Goal: Transaction & Acquisition: Purchase product/service

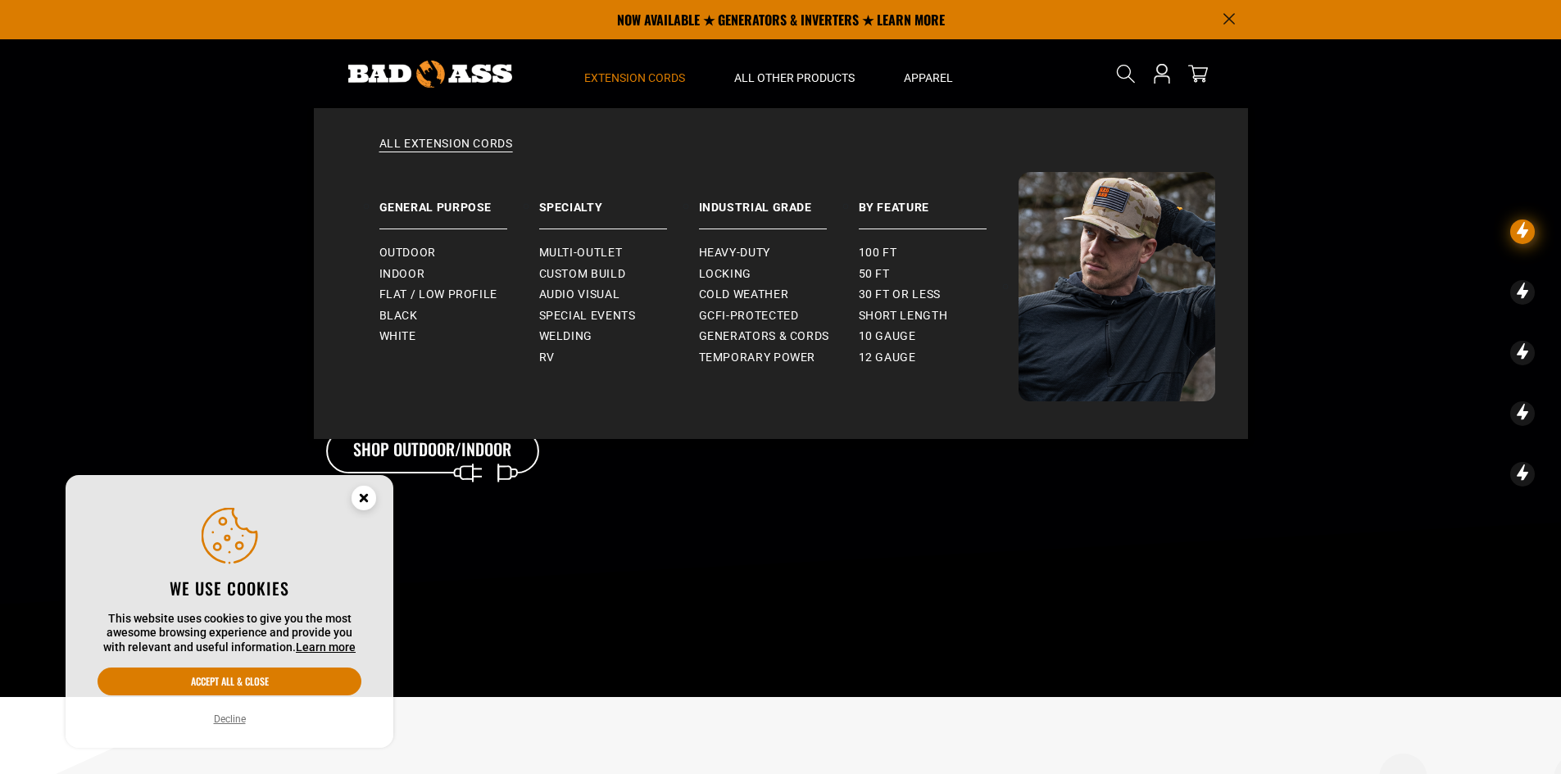
click at [672, 73] on span "Extension Cords" at bounding box center [634, 77] width 101 height 15
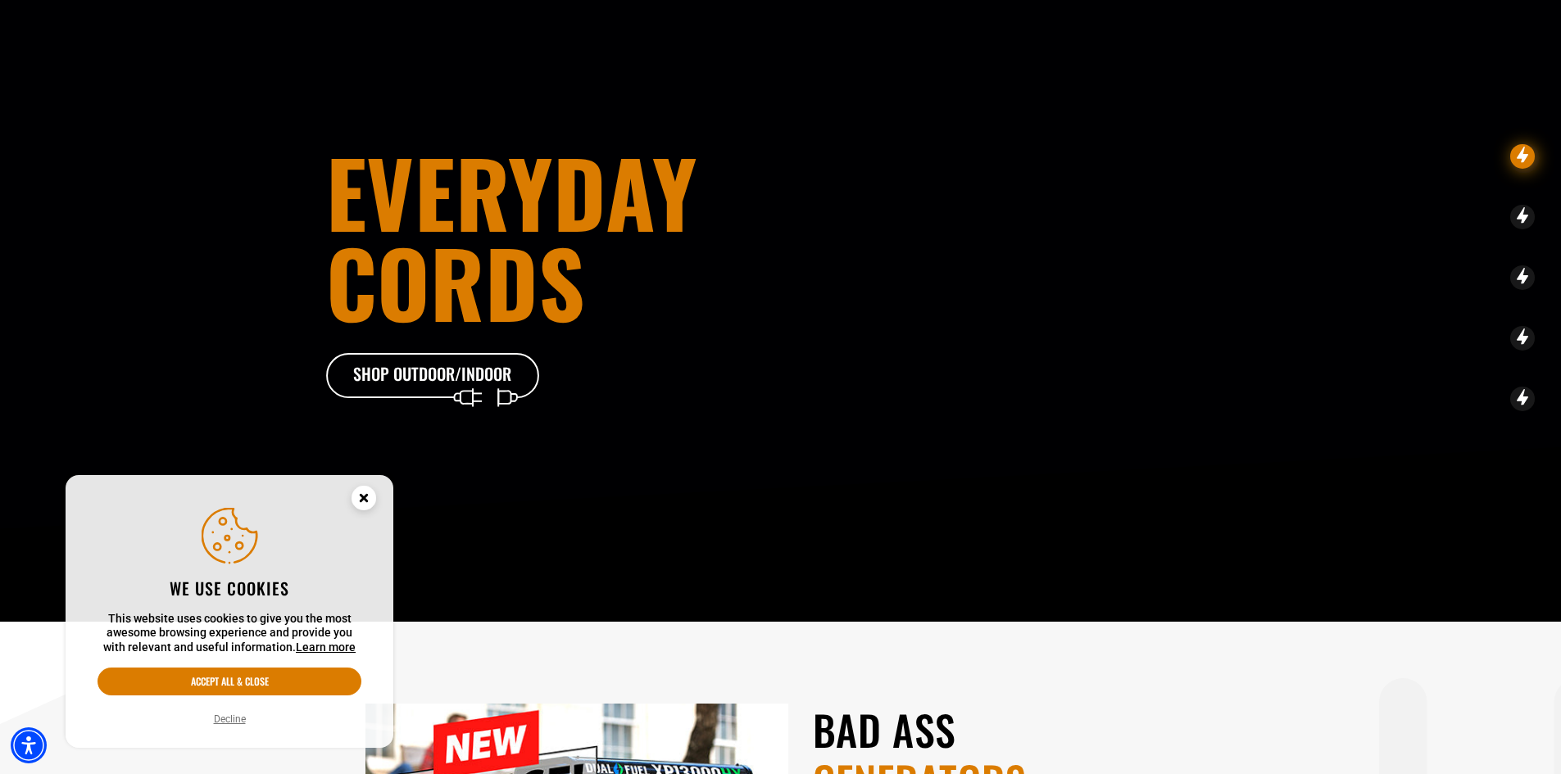
scroll to position [410, 0]
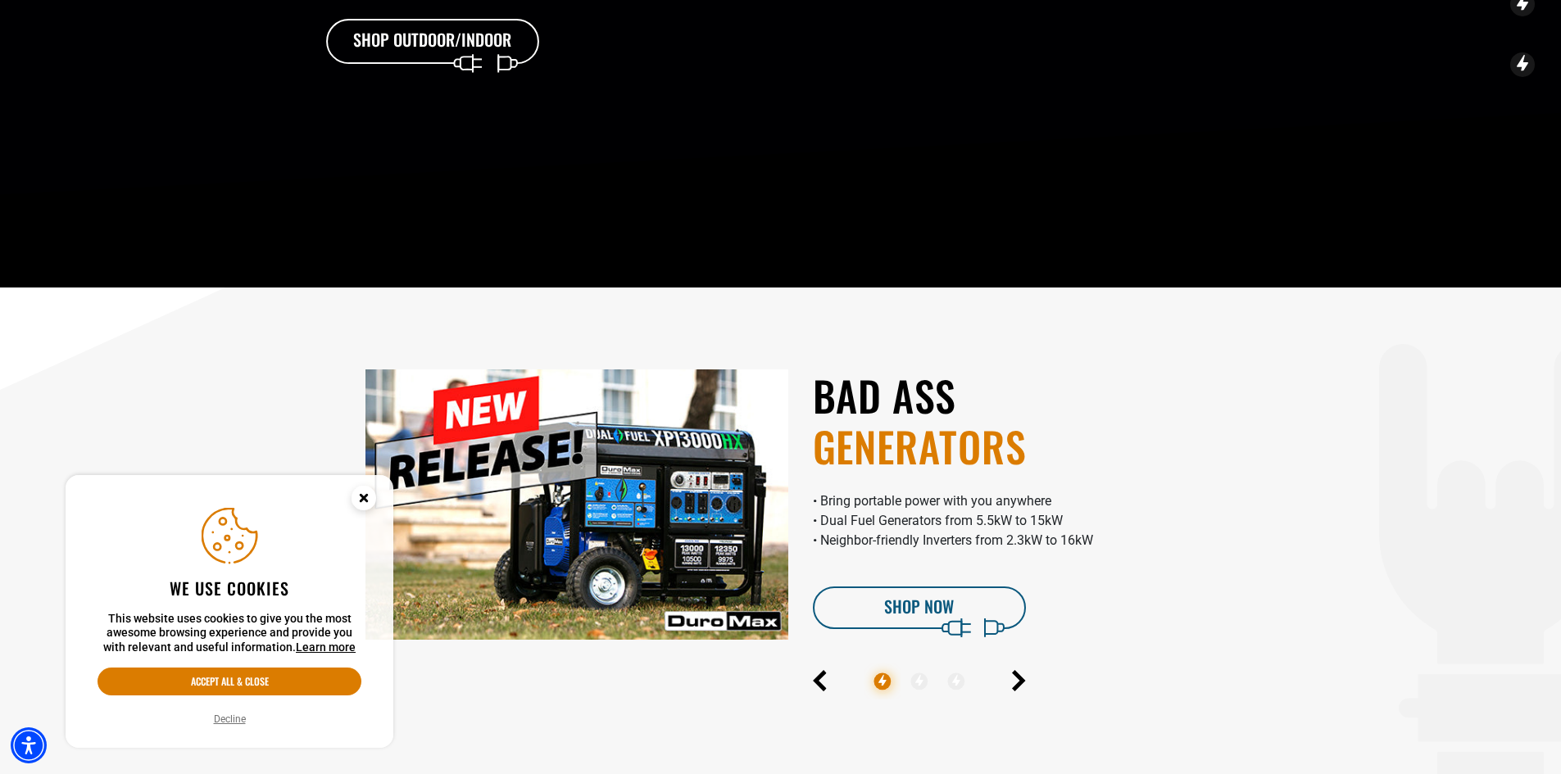
click at [364, 497] on icon "Close this option" at bounding box center [364, 498] width 6 height 6
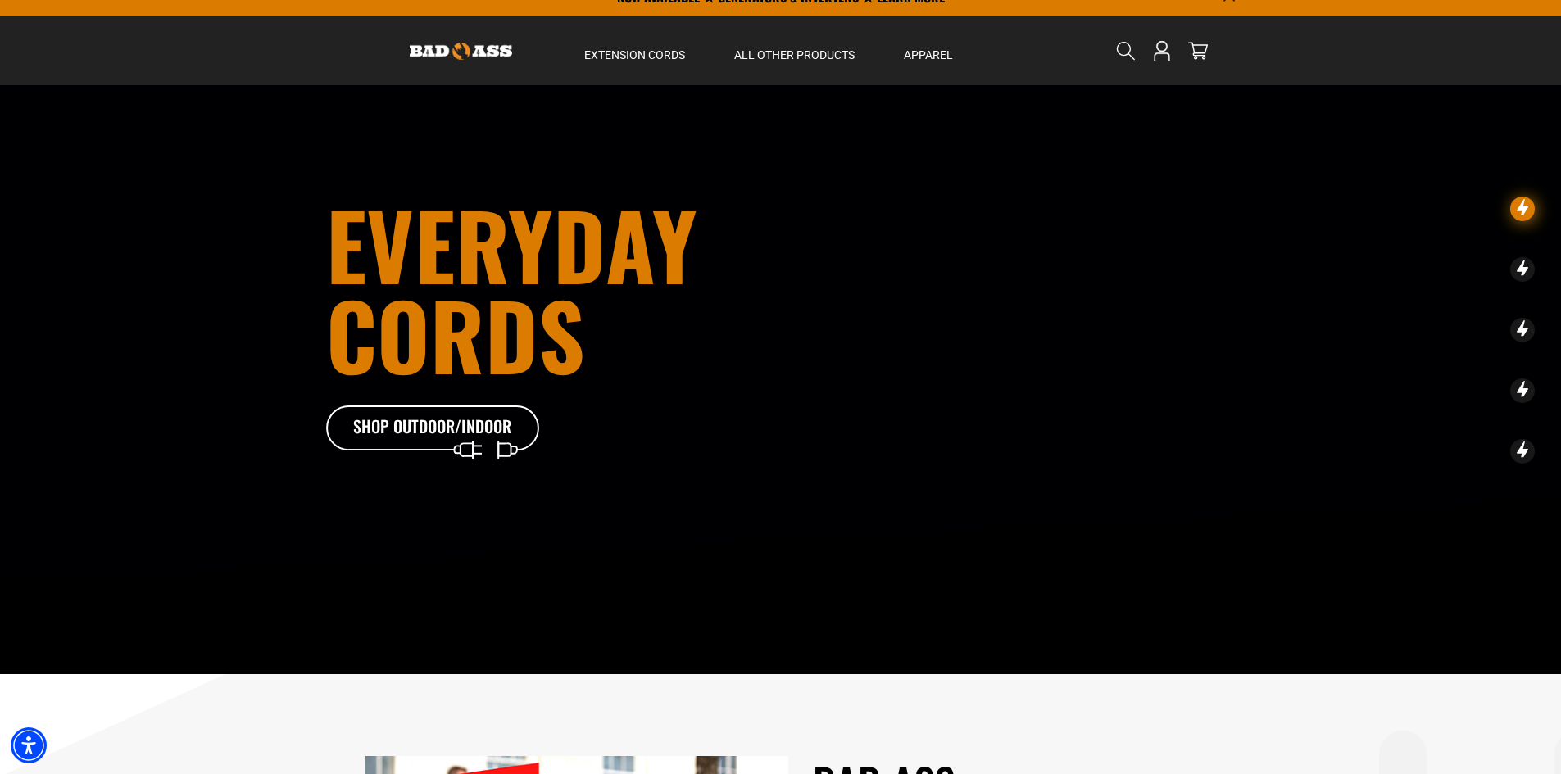
scroll to position [0, 0]
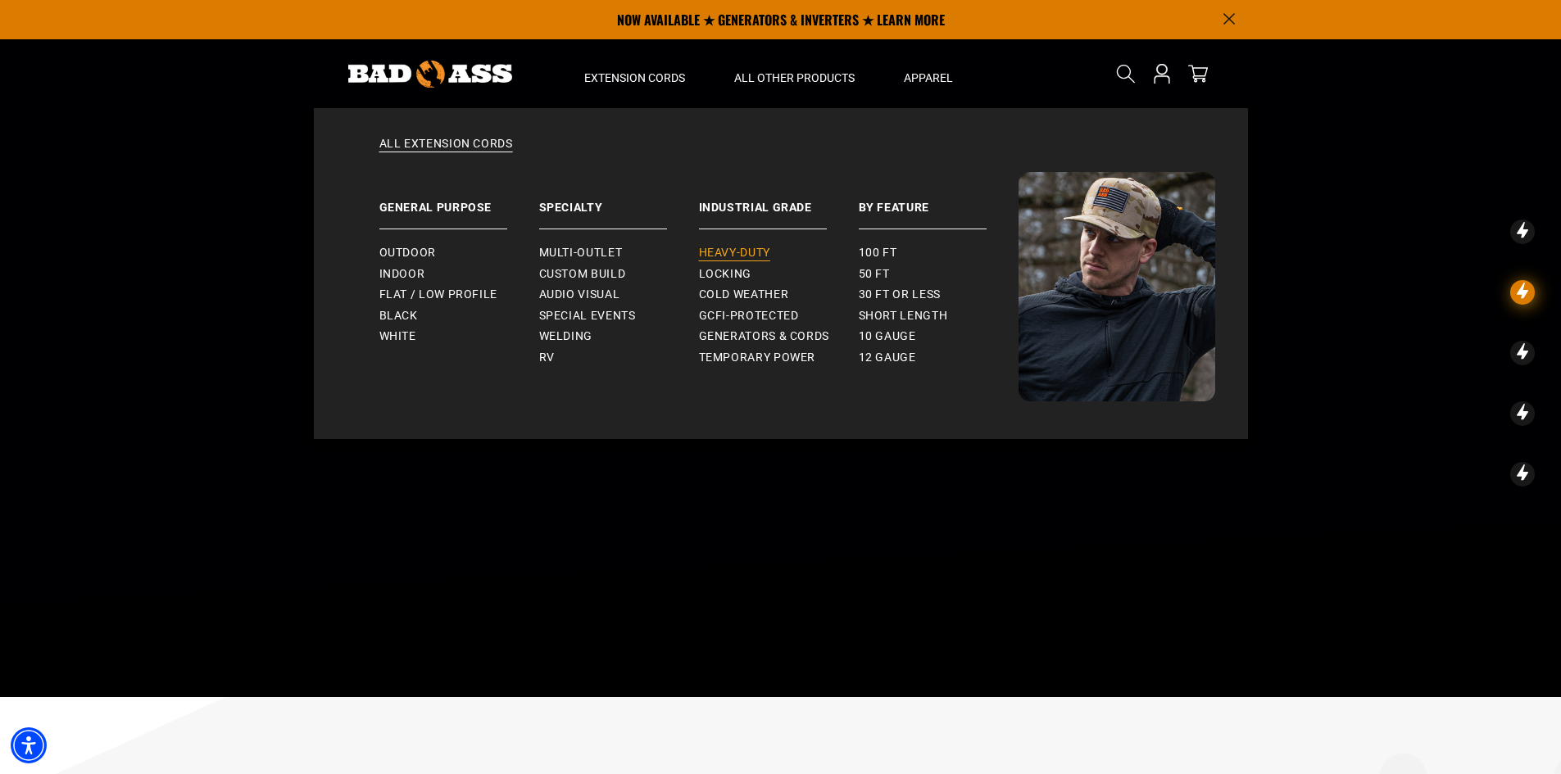
click at [727, 254] on span "Heavy-Duty" at bounding box center [734, 253] width 71 height 15
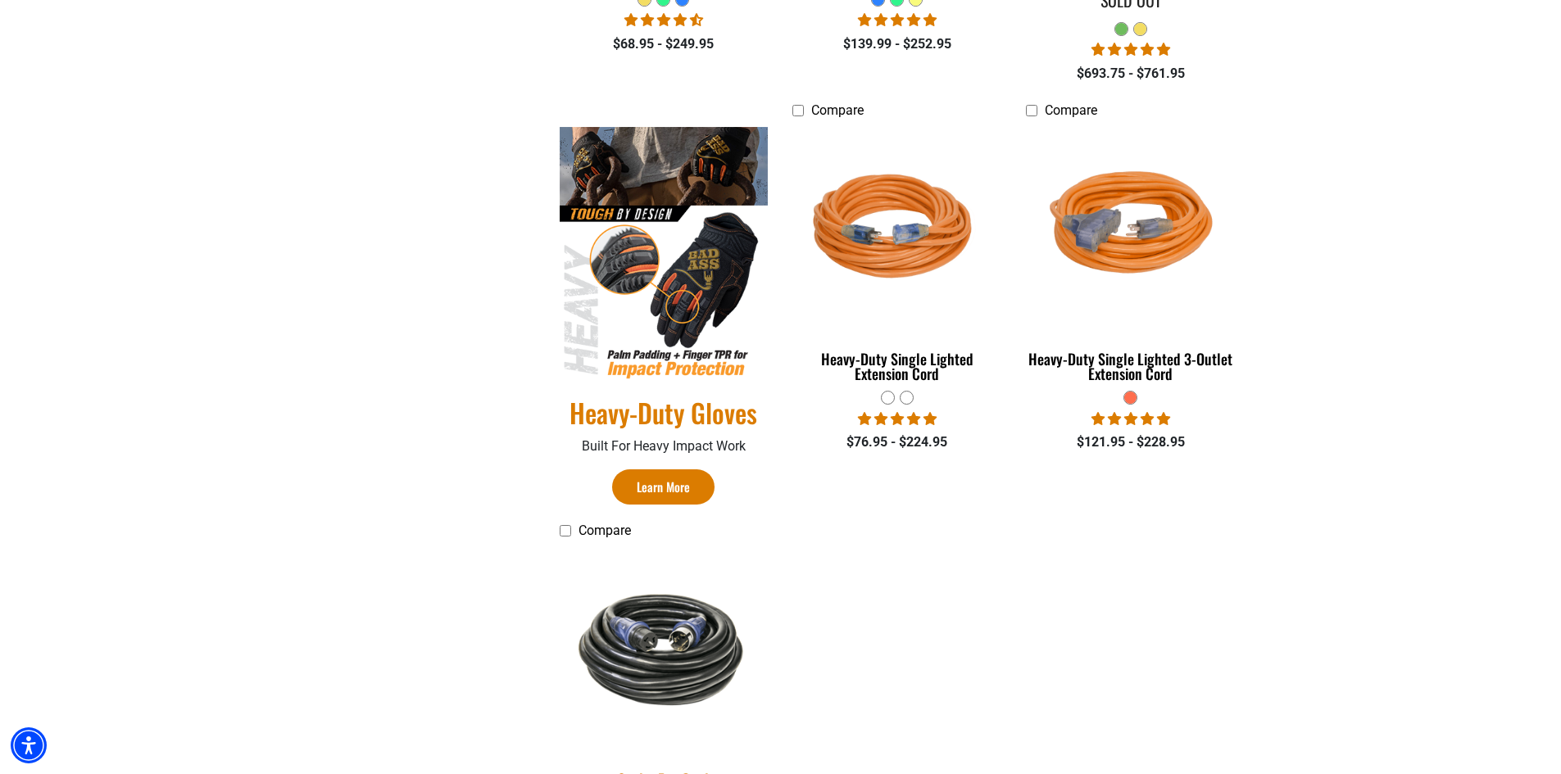
scroll to position [983, 0]
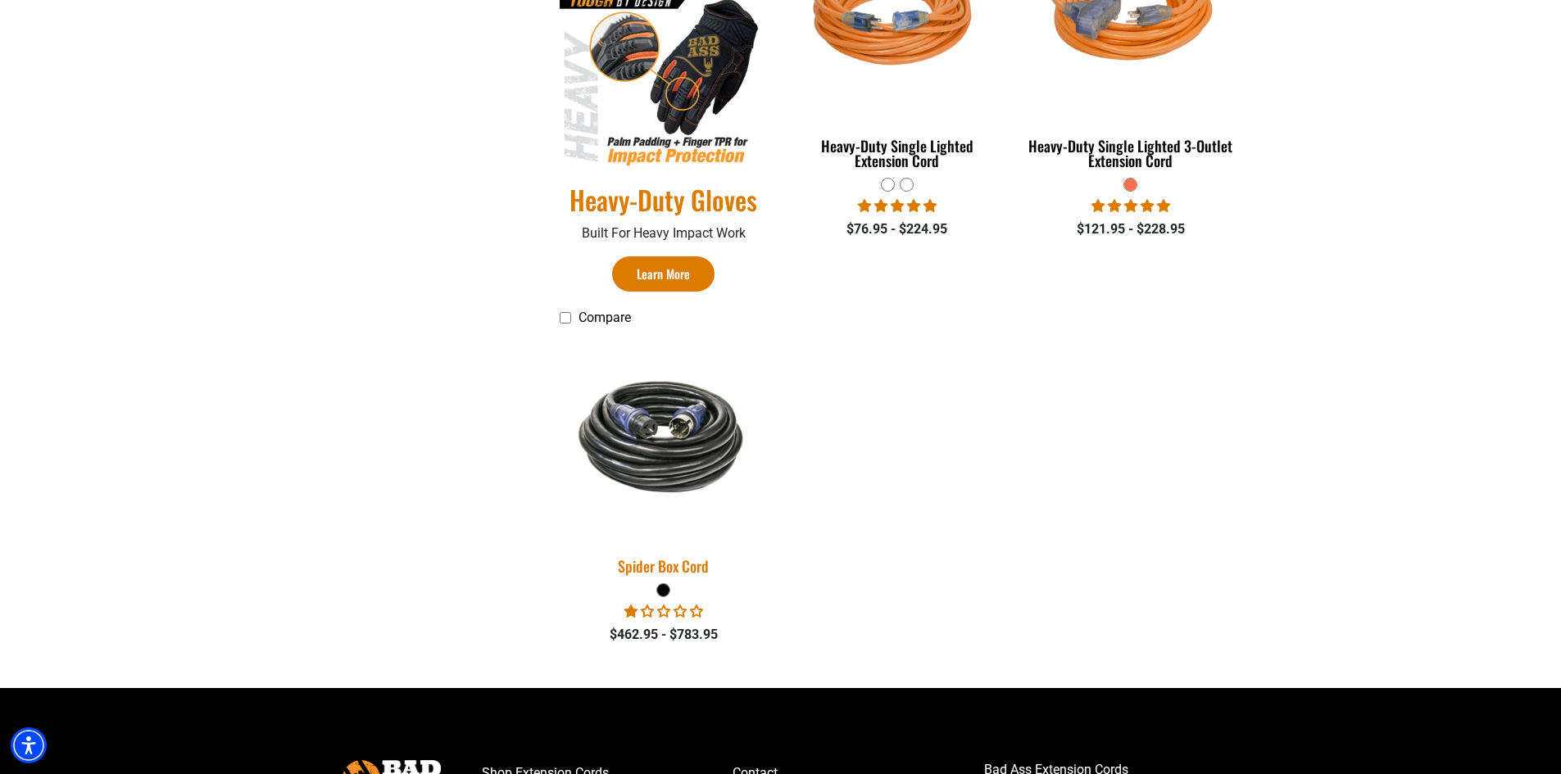
click at [689, 445] on img at bounding box center [663, 436] width 229 height 140
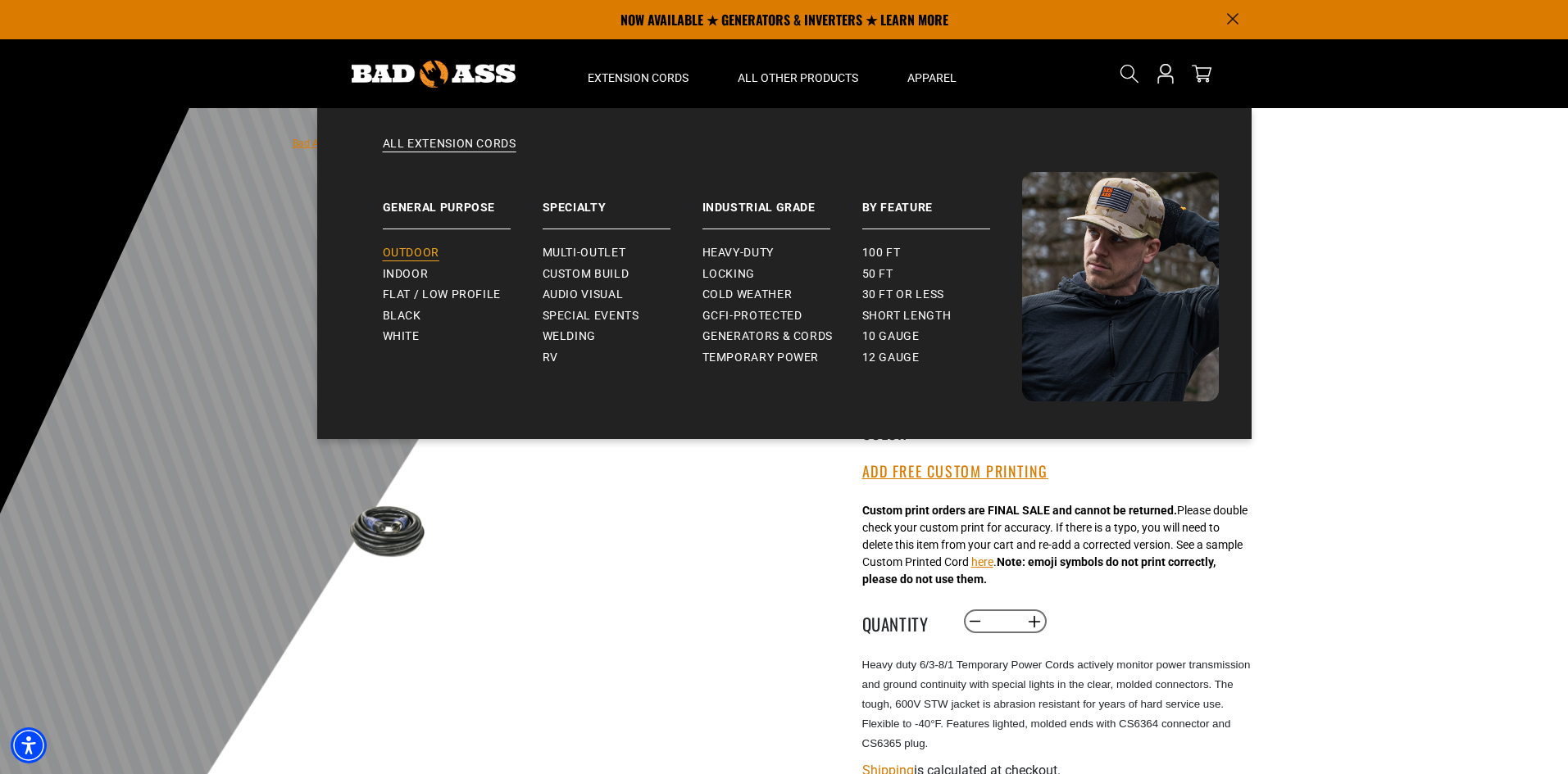
click at [411, 247] on span "Outdoor" at bounding box center [411, 253] width 57 height 15
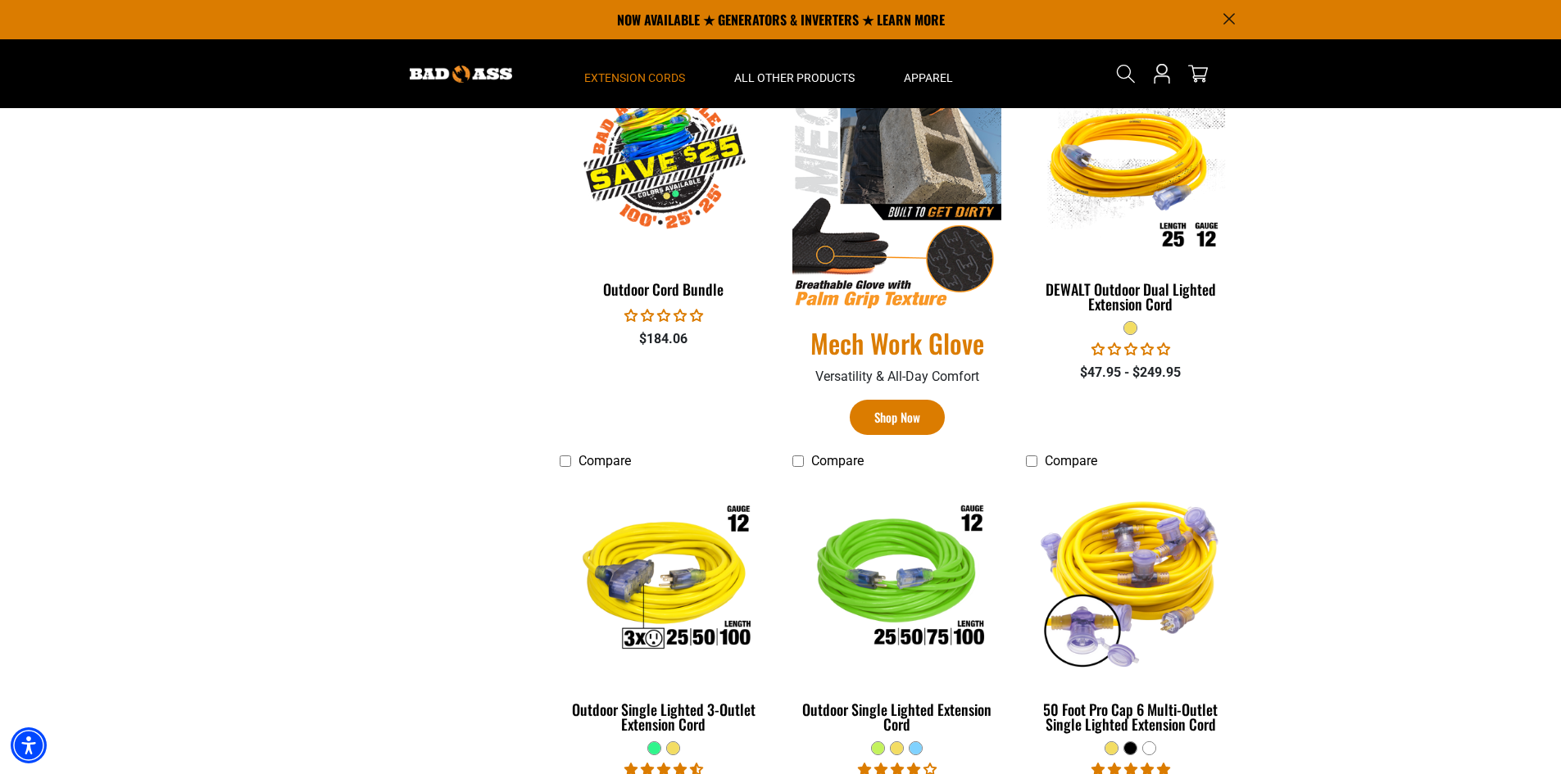
scroll to position [819, 0]
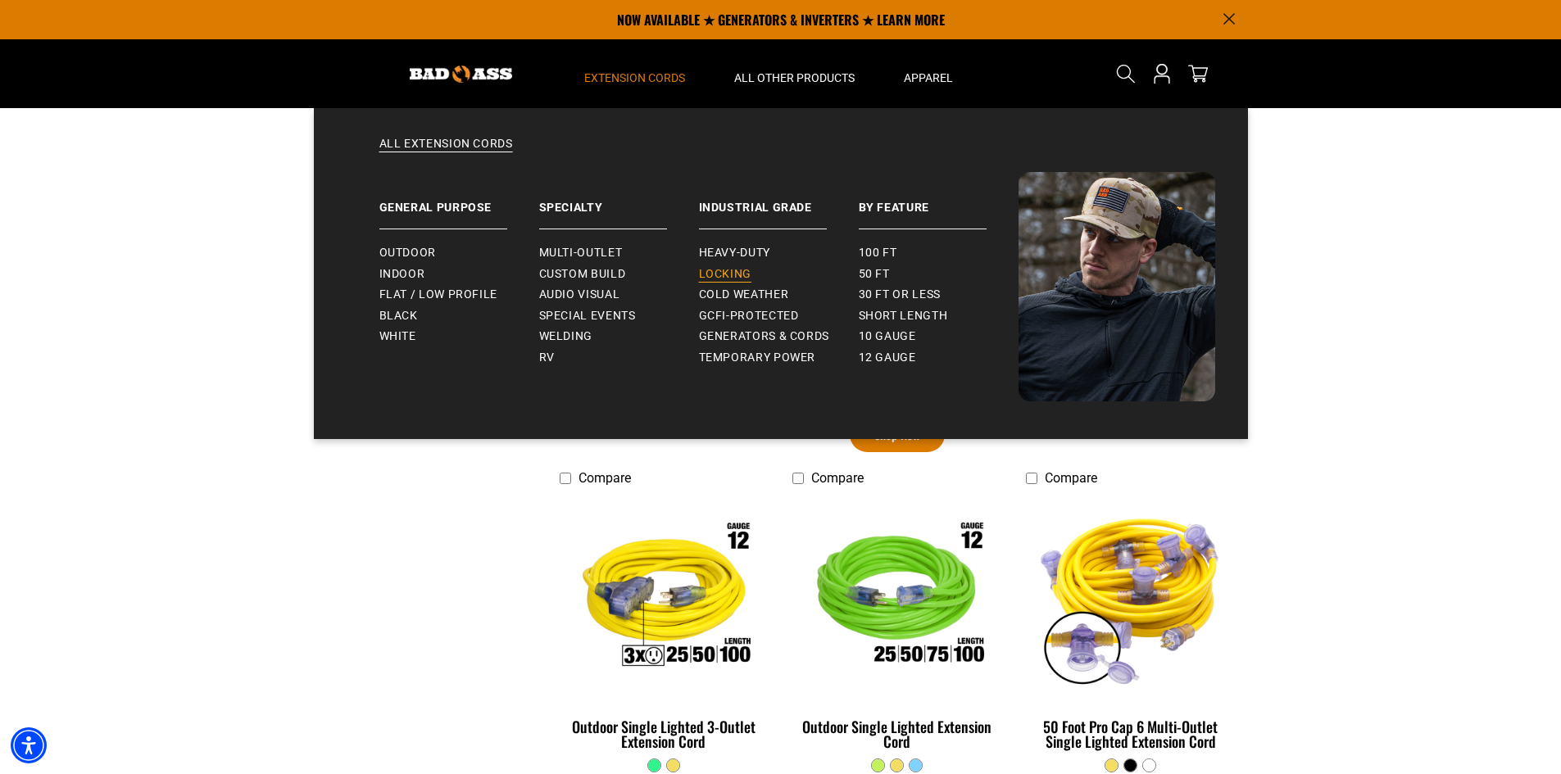
click at [736, 270] on span "Locking" at bounding box center [725, 274] width 52 height 15
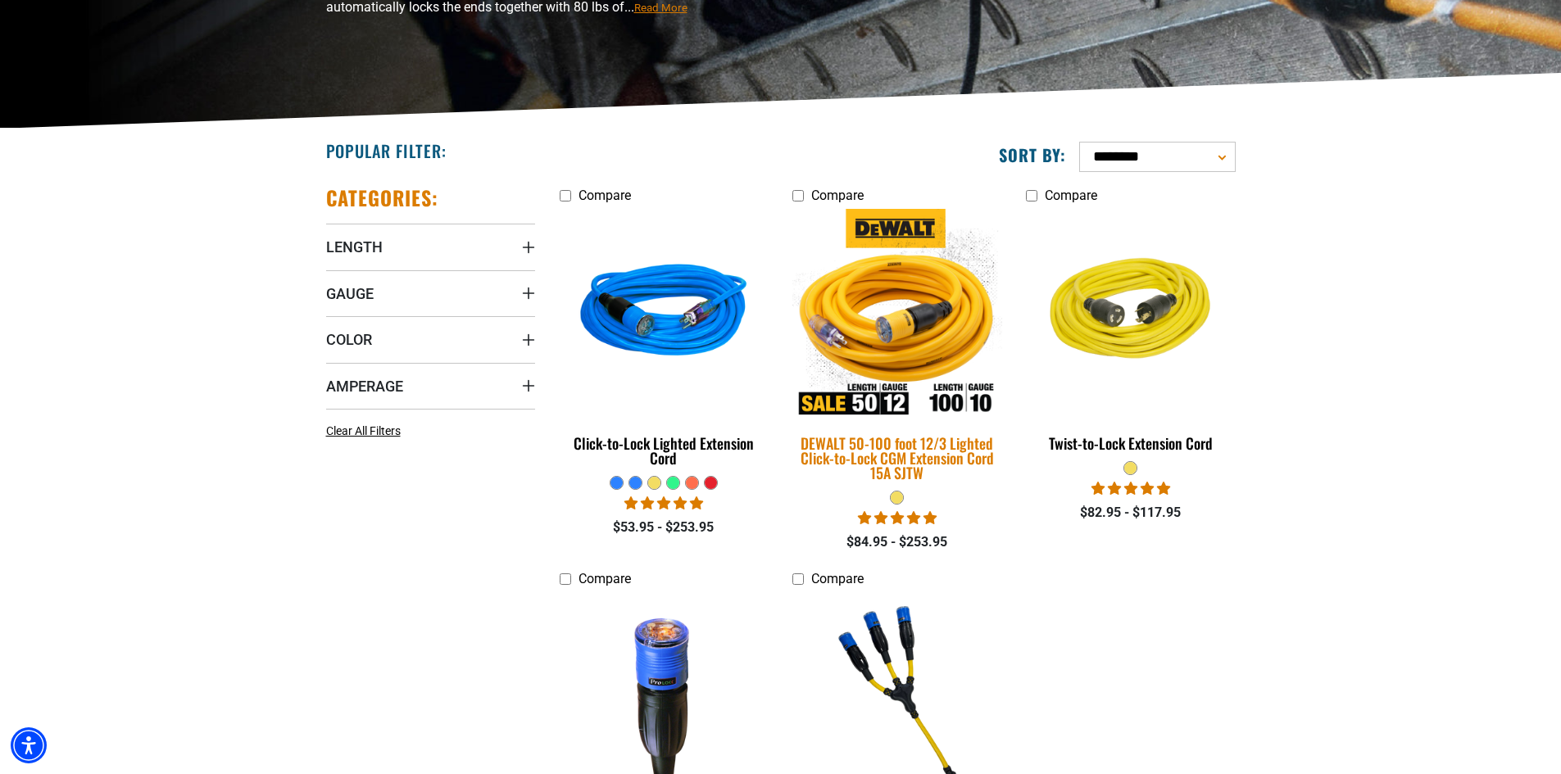
scroll to position [328, 0]
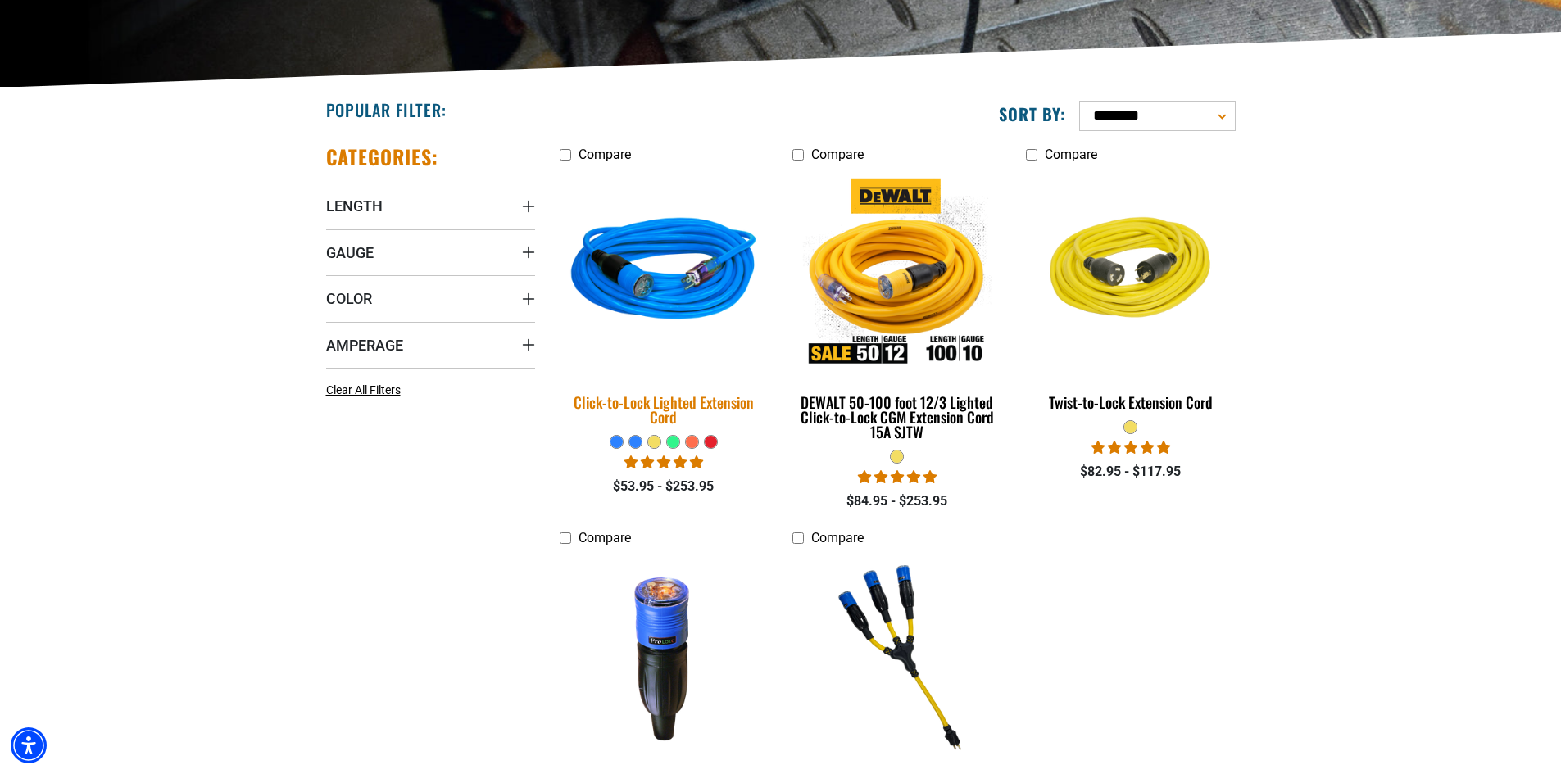
click at [714, 403] on div "Click-to-Lock Lighted Extension Cord" at bounding box center [664, 410] width 209 height 30
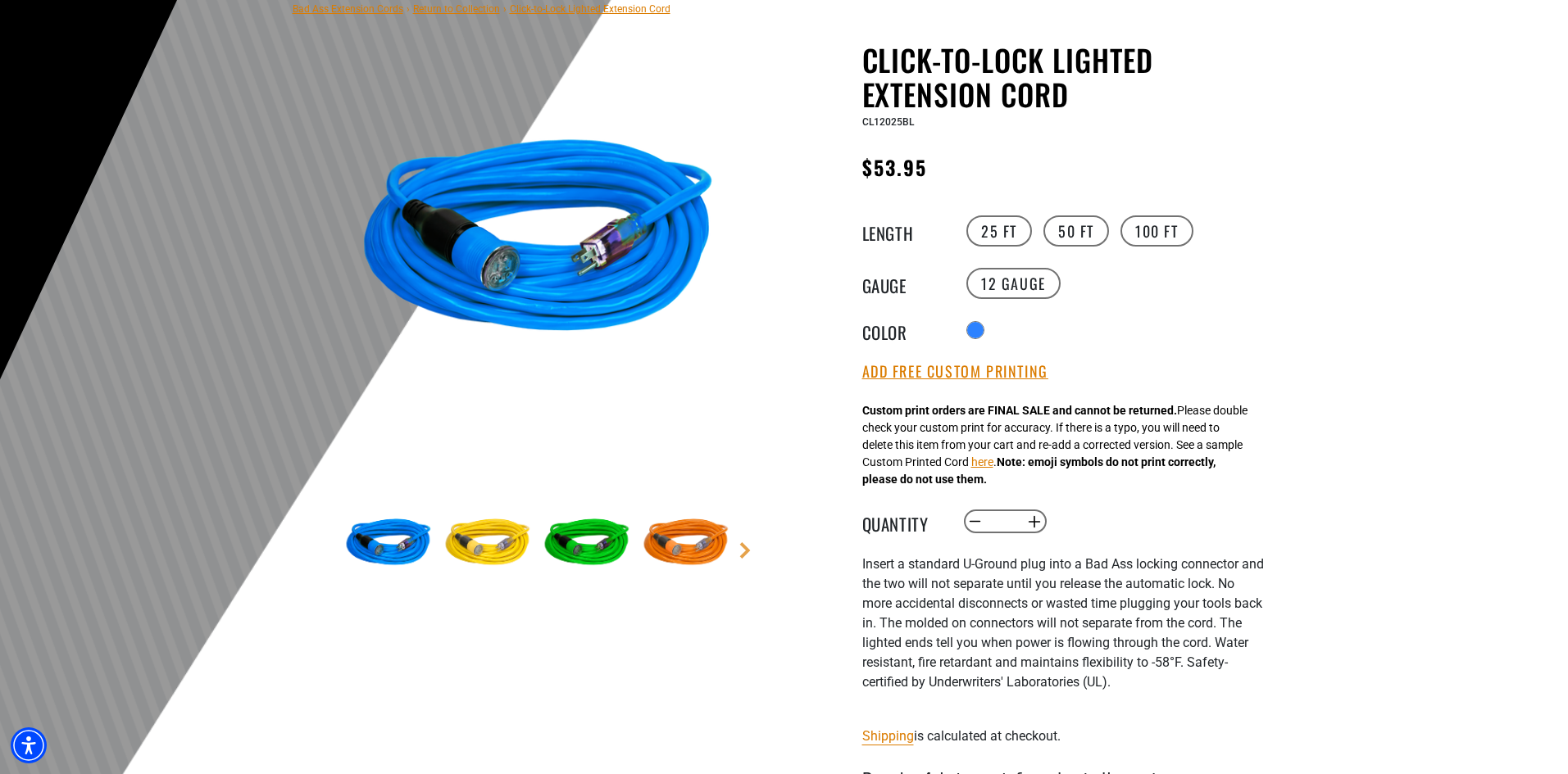
scroll to position [164, 0]
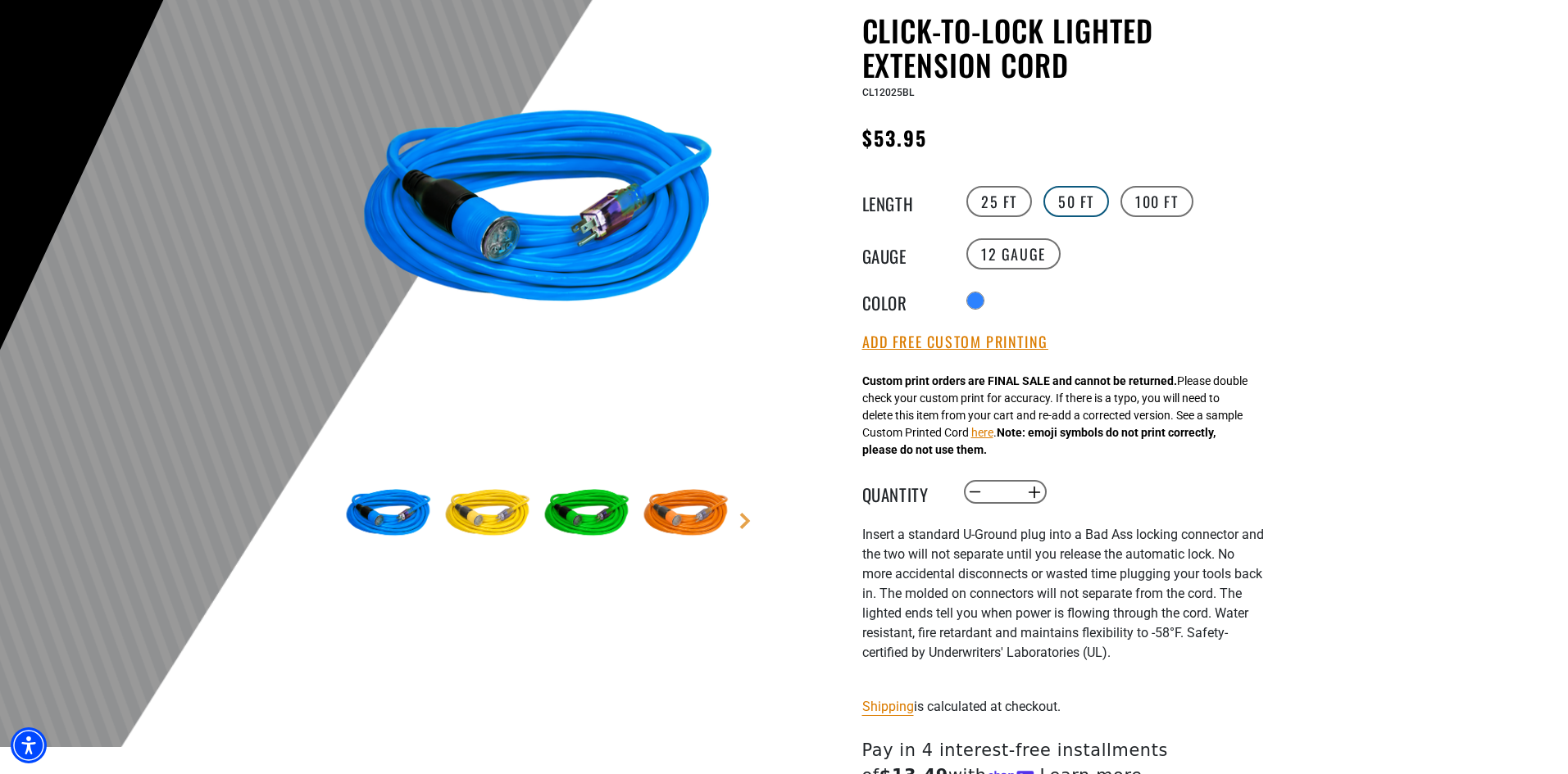
click at [1081, 205] on label "50 FT" at bounding box center [1076, 201] width 66 height 31
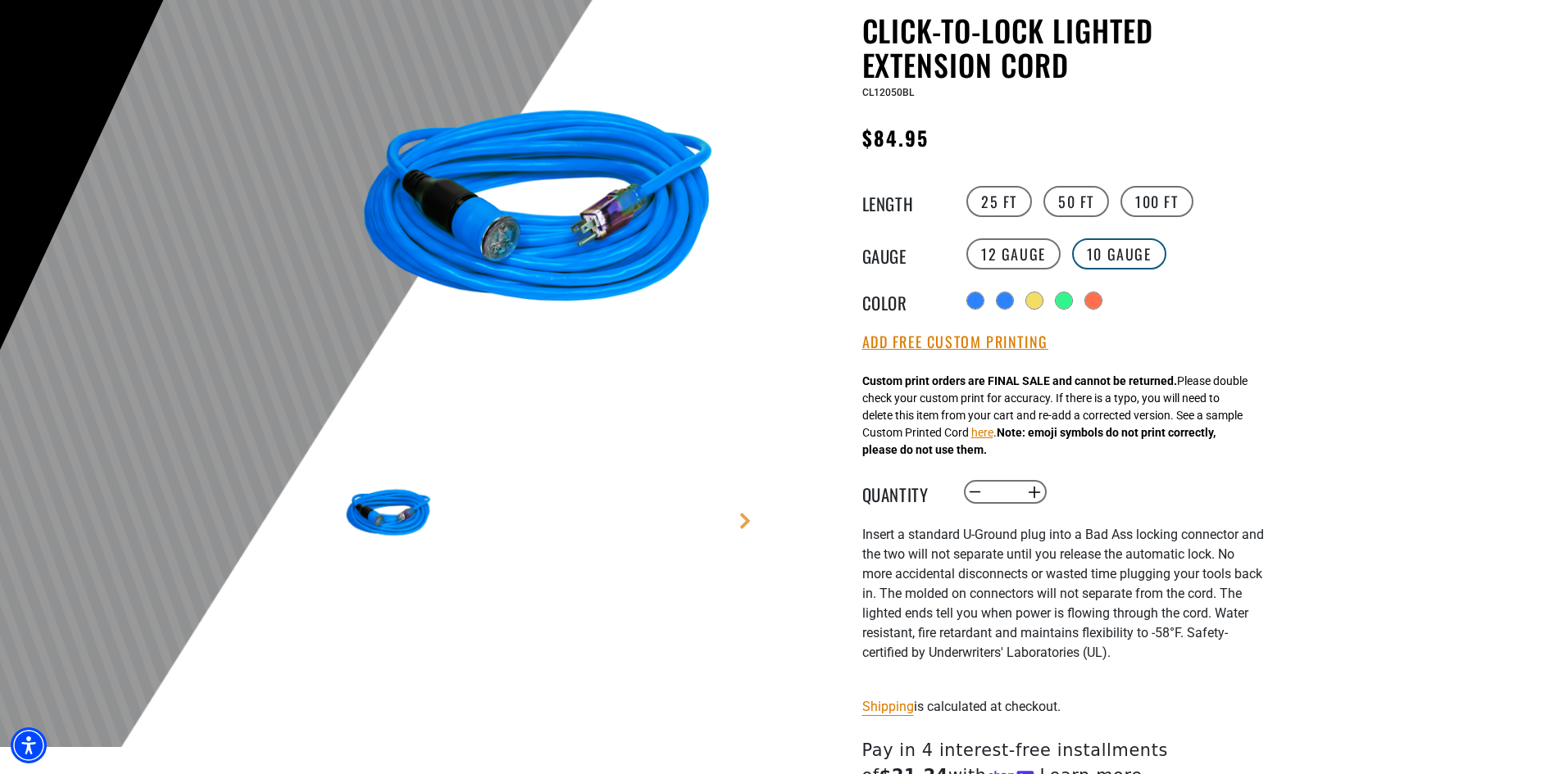
click at [1119, 245] on label "10 Gauge products.product.variant_sold_out_or_unavailable" at bounding box center [1119, 253] width 94 height 31
click at [1010, 252] on label "12 Gauge" at bounding box center [1013, 253] width 94 height 31
click at [994, 215] on label "25 FT" at bounding box center [999, 201] width 66 height 31
click at [1162, 202] on label "100 FT" at bounding box center [1156, 201] width 73 height 31
click at [1092, 202] on label "50 FT" at bounding box center [1076, 201] width 66 height 31
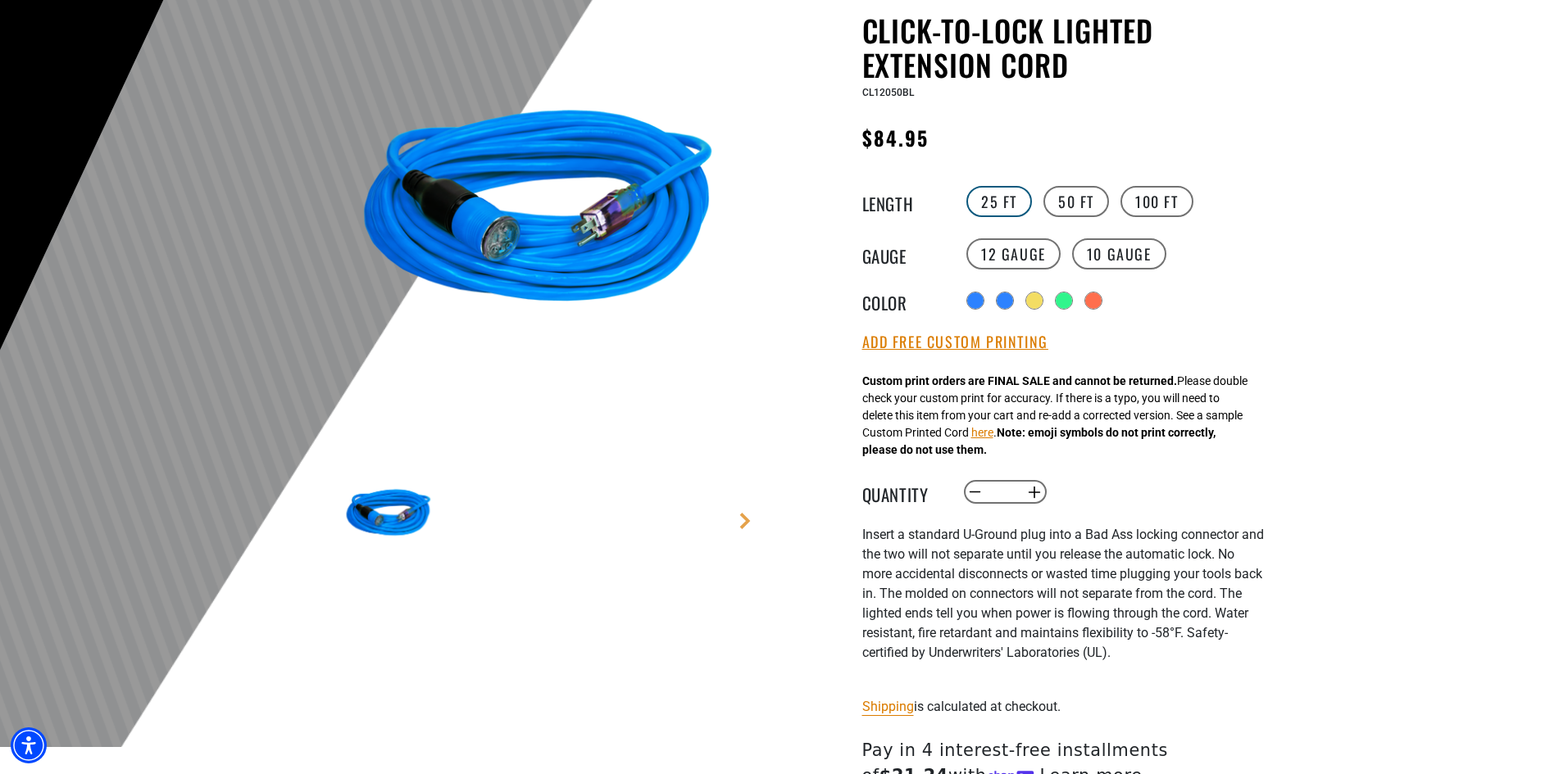
click at [997, 190] on label "25 FT" at bounding box center [999, 201] width 66 height 31
click at [1070, 205] on label "50 FT" at bounding box center [1076, 201] width 66 height 31
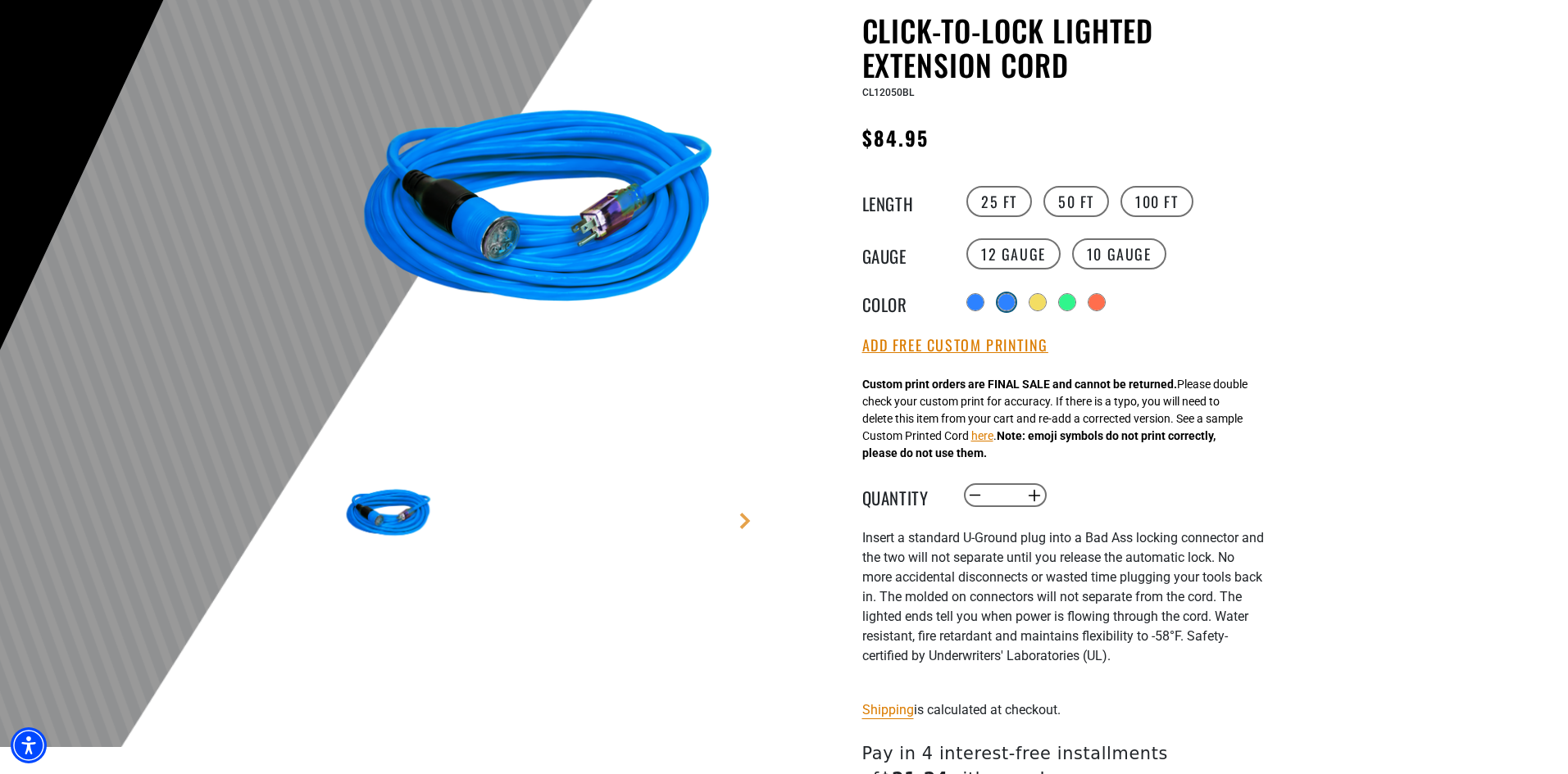
click at [1006, 301] on div "products.product.variant_sold_out_or_unavailable" at bounding box center [1006, 302] width 16 height 16
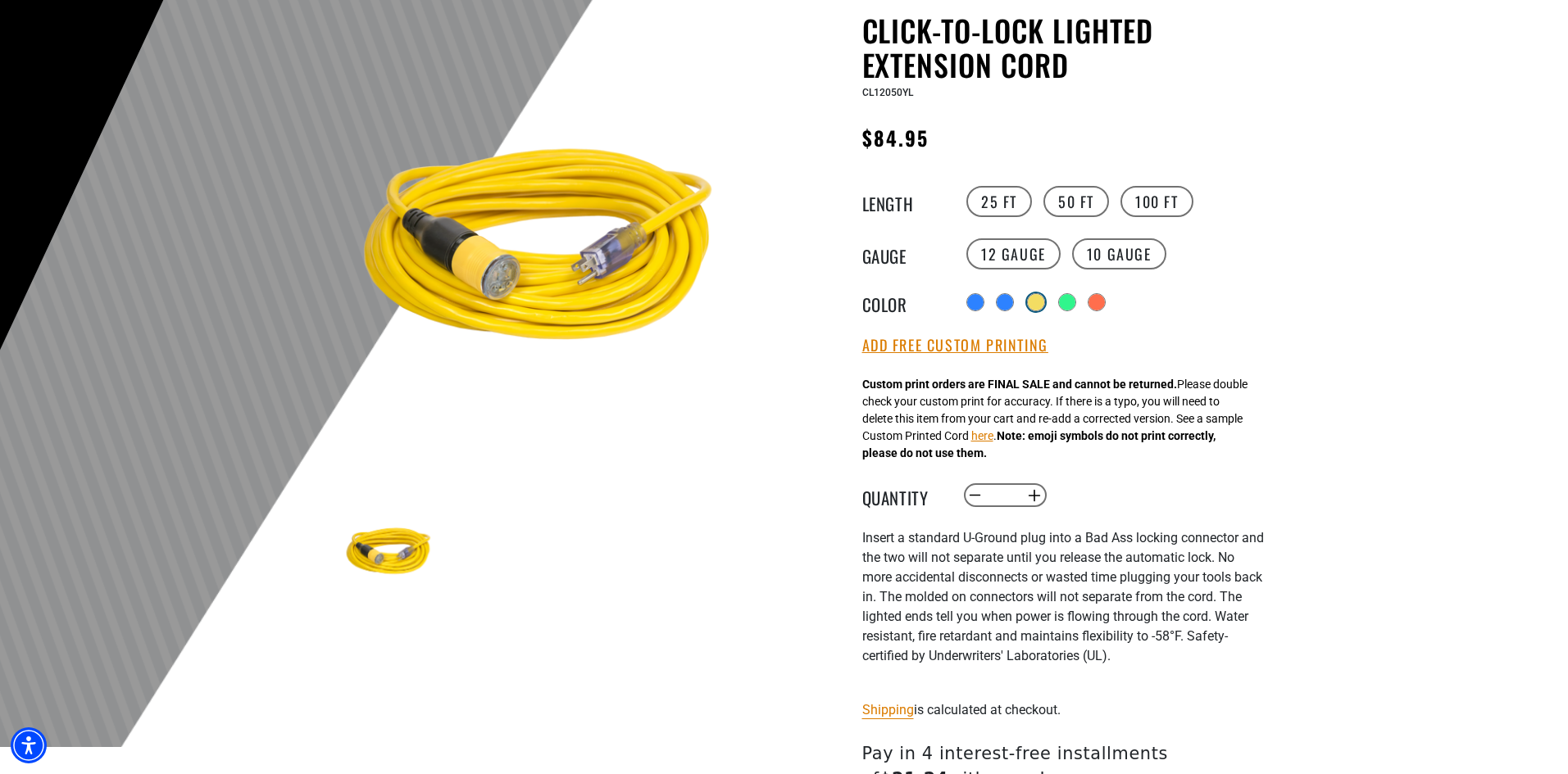
click at [1035, 307] on div "products.product.variant_sold_out_or_unavailable" at bounding box center [1036, 302] width 16 height 16
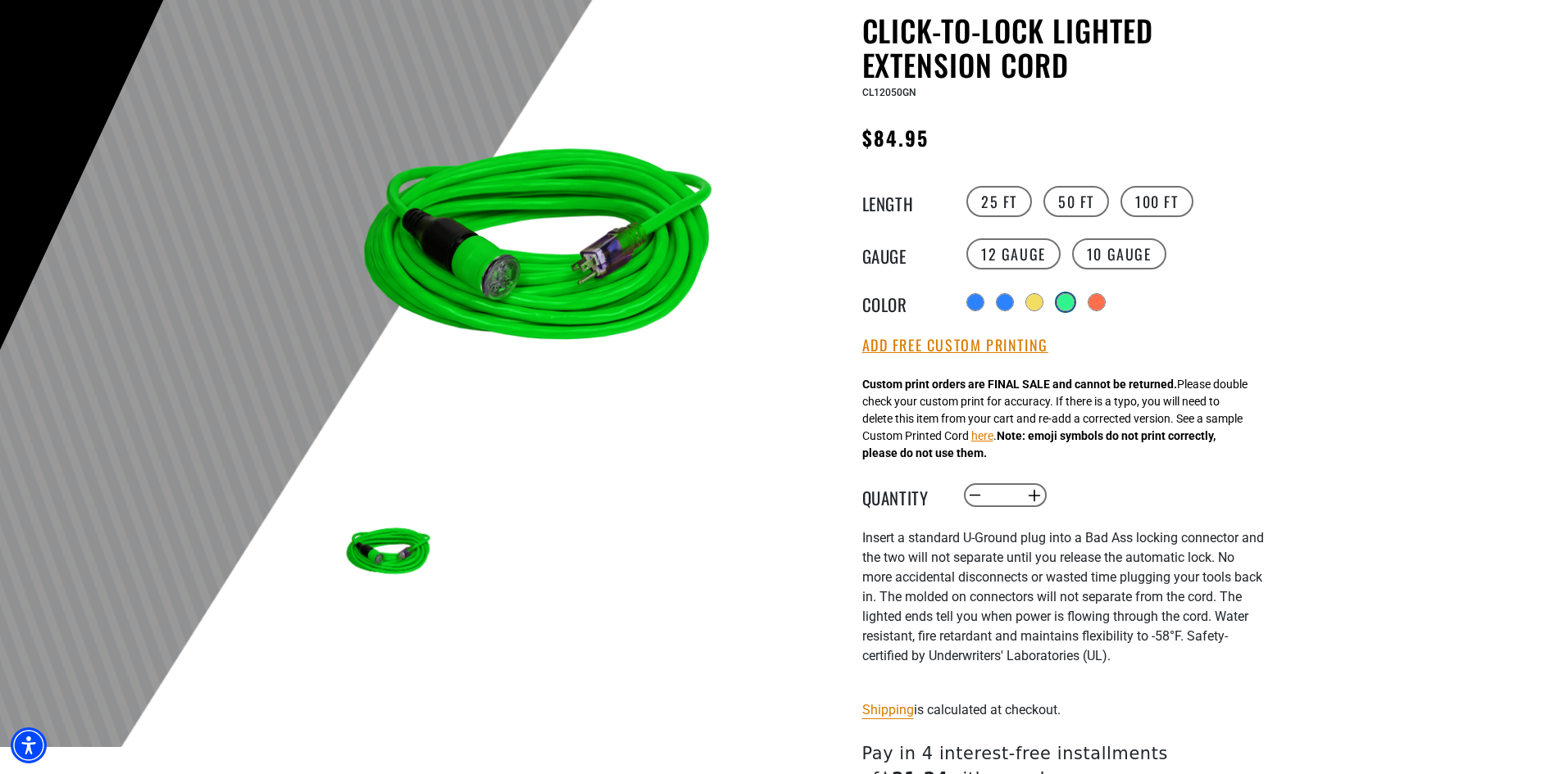
click at [1069, 305] on div "products.product.variant_sold_out_or_unavailable" at bounding box center [1065, 302] width 16 height 16
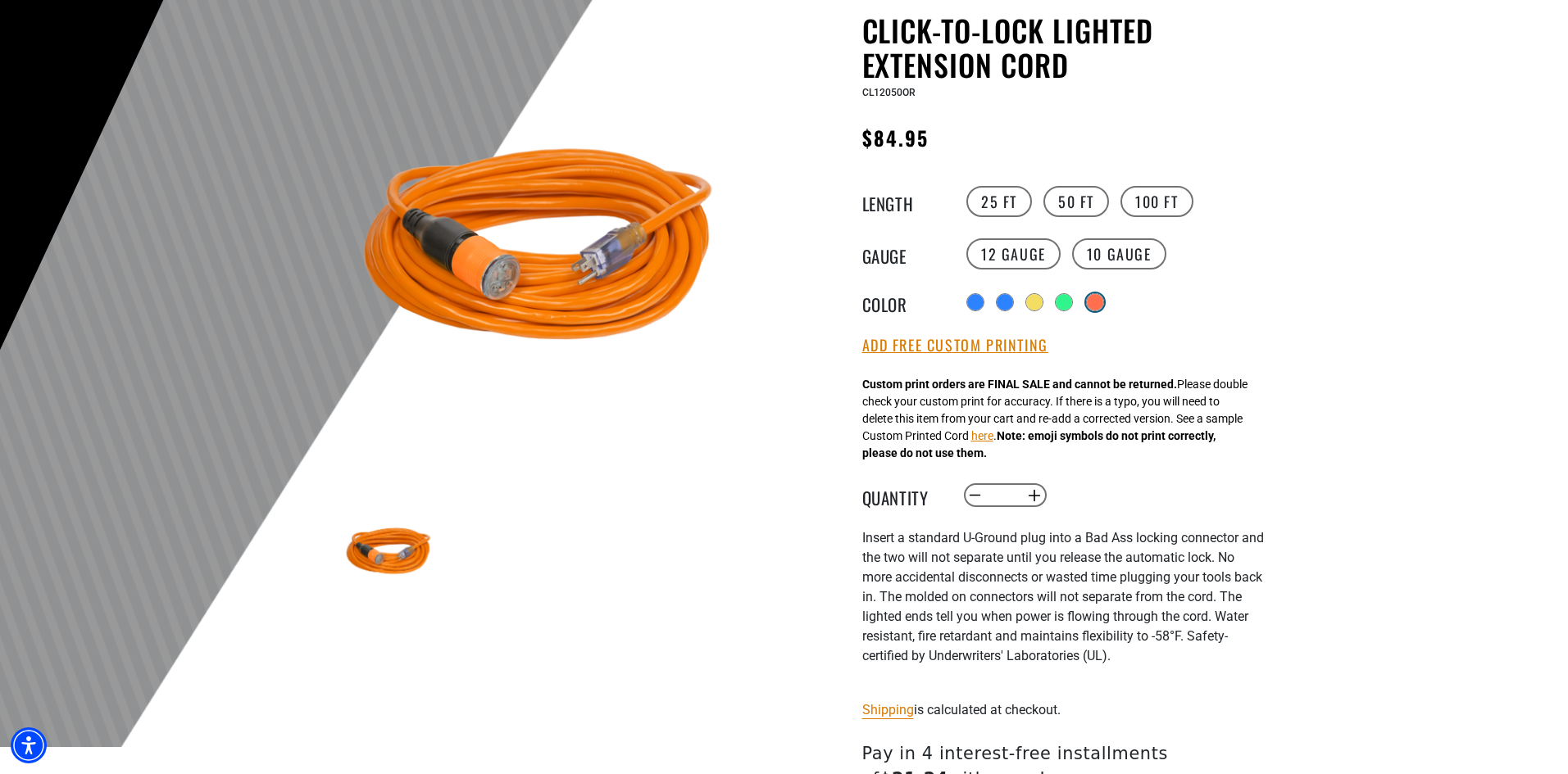
click at [1103, 307] on div "products.product.variant_sold_out_or_unavailable" at bounding box center [1095, 302] width 16 height 16
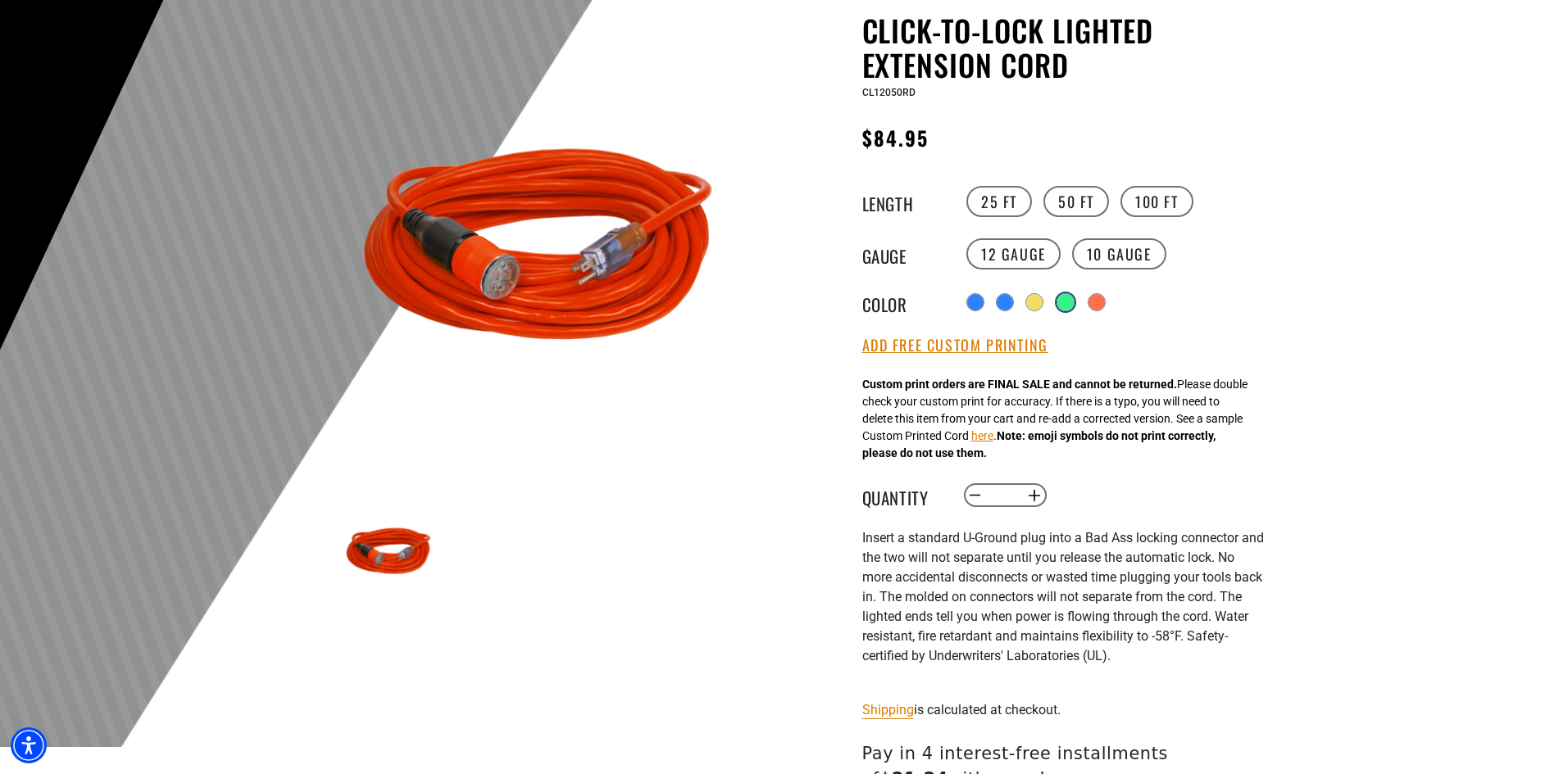
click at [1061, 305] on div "products.product.variant_sold_out_or_unavailable" at bounding box center [1065, 302] width 16 height 16
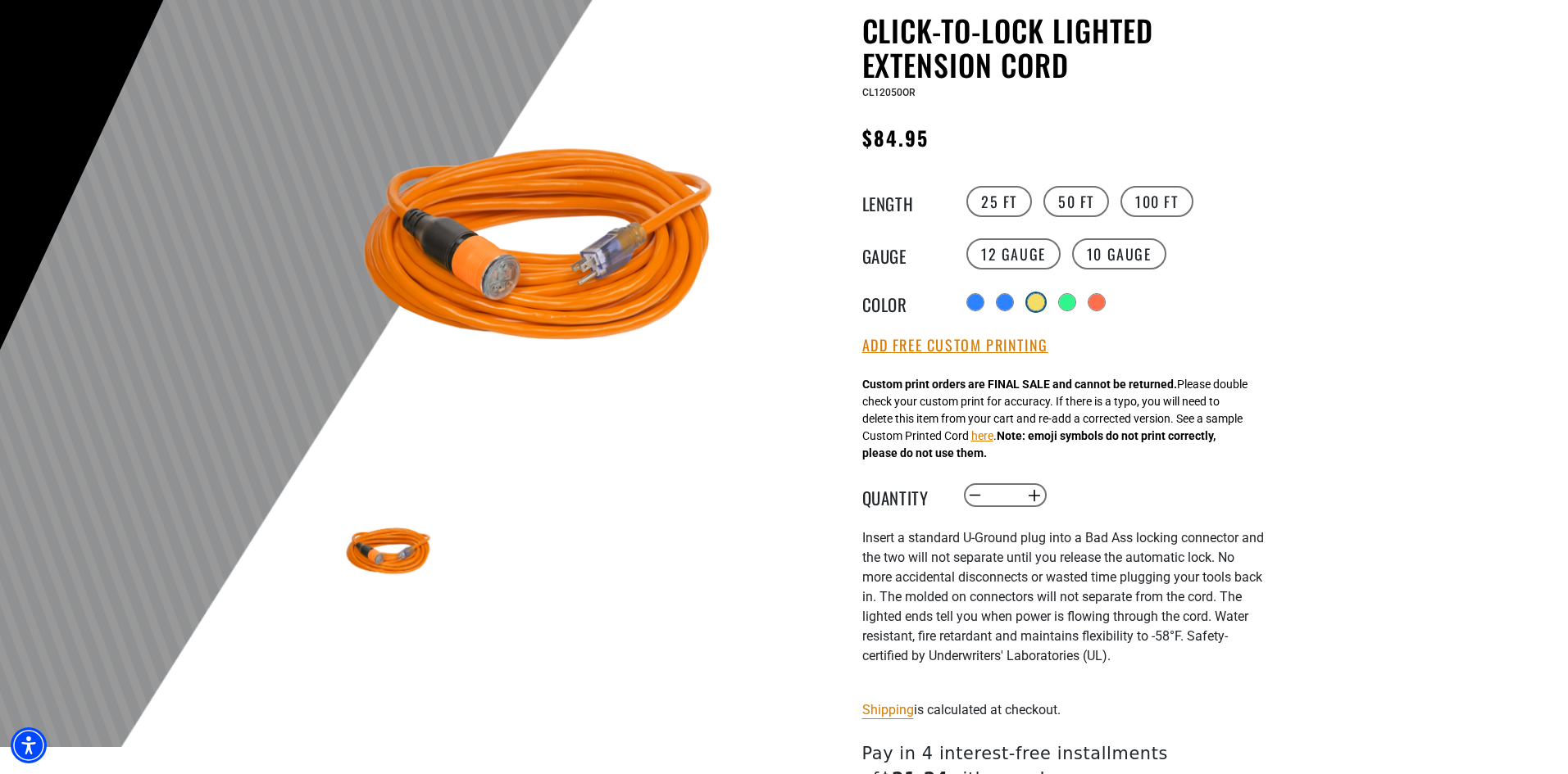
click at [1034, 305] on div "products.product.variant_sold_out_or_unavailable" at bounding box center [1036, 302] width 16 height 16
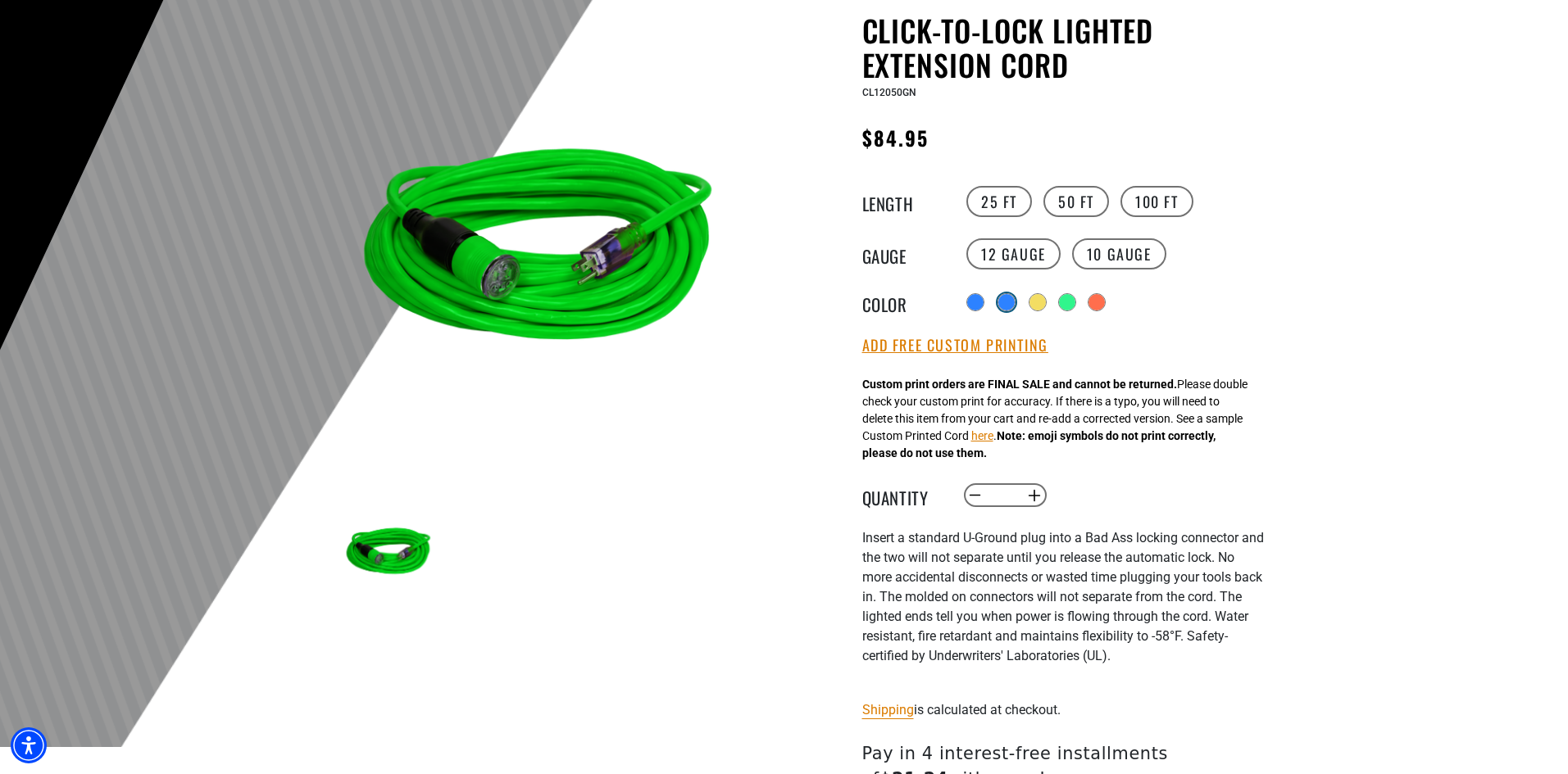
click at [1005, 308] on div "products.product.variant_sold_out_or_unavailable" at bounding box center [1006, 302] width 16 height 16
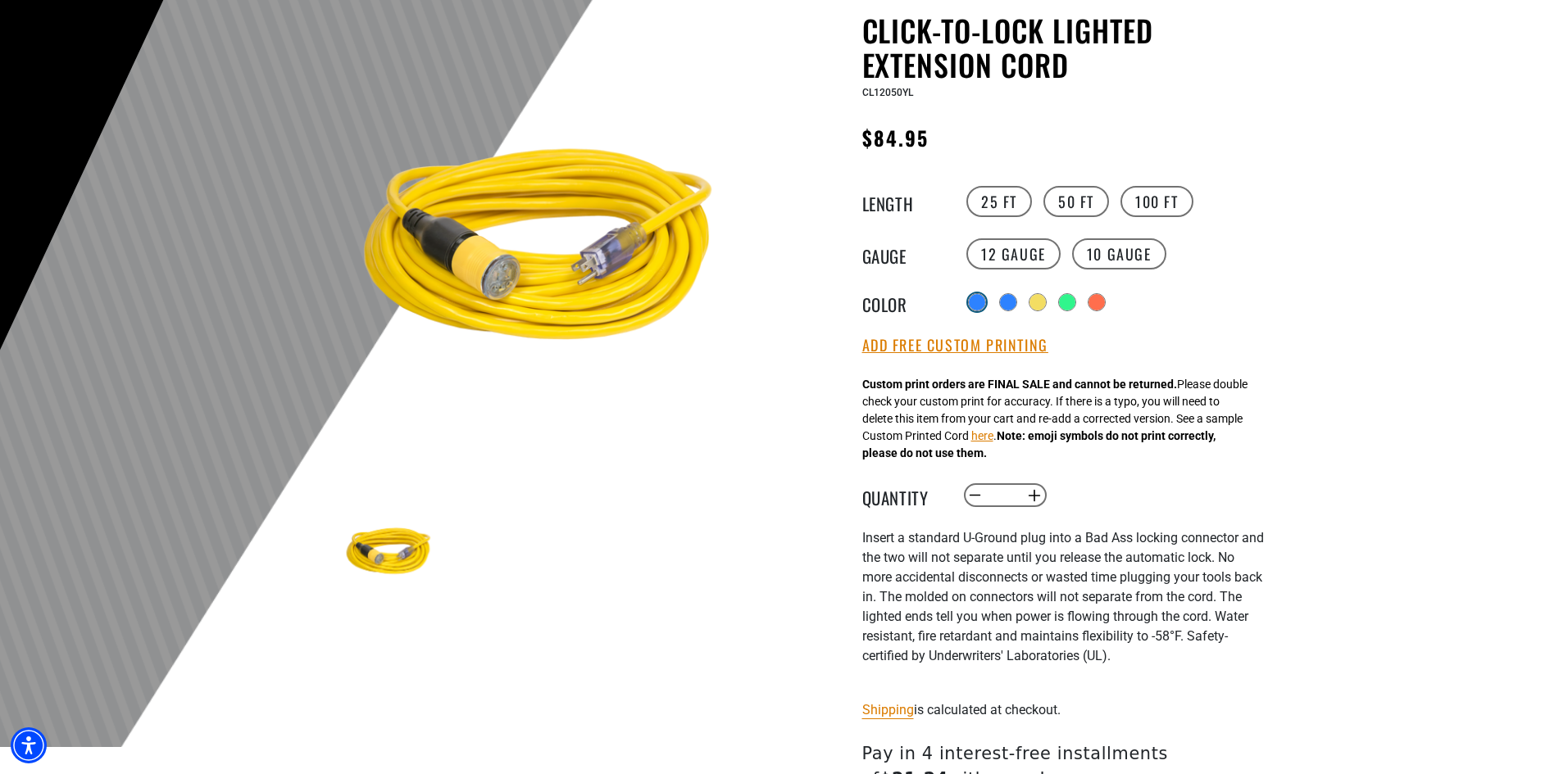
click at [969, 308] on div at bounding box center [977, 302] width 16 height 16
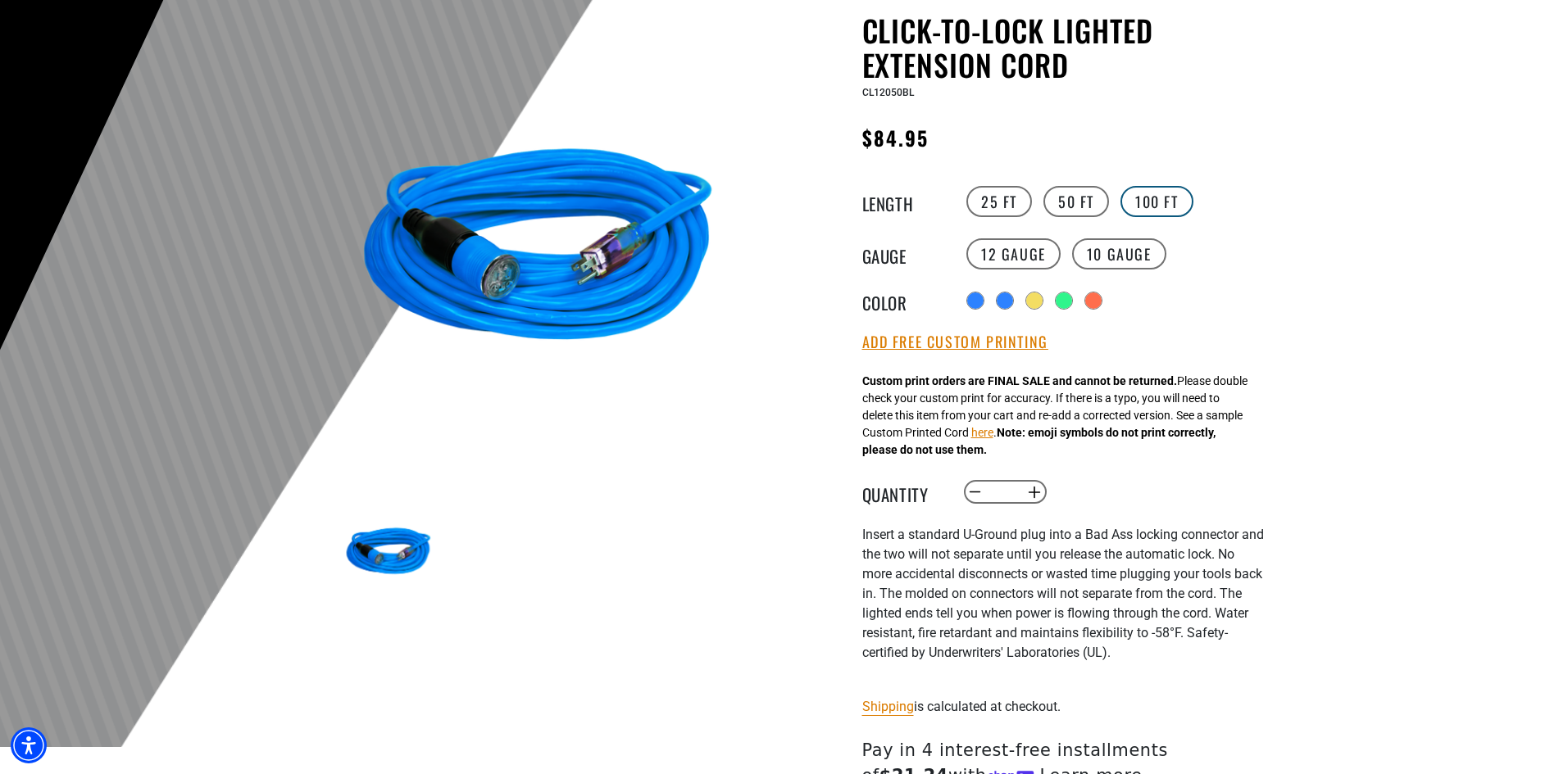
click at [1151, 200] on label "100 FT" at bounding box center [1156, 201] width 73 height 31
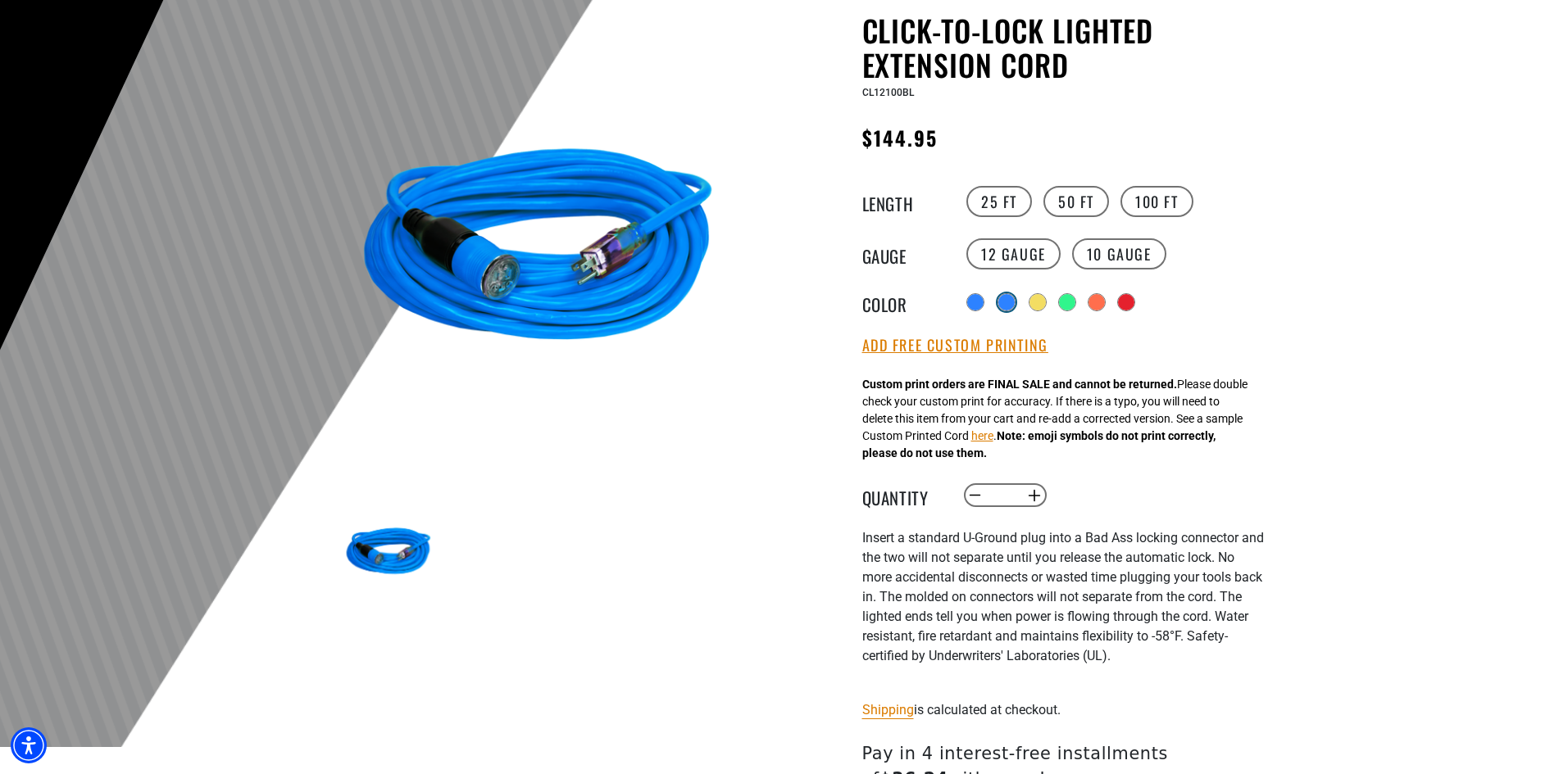
click at [1009, 303] on div "products.product.variant_sold_out_or_unavailable" at bounding box center [1006, 302] width 16 height 16
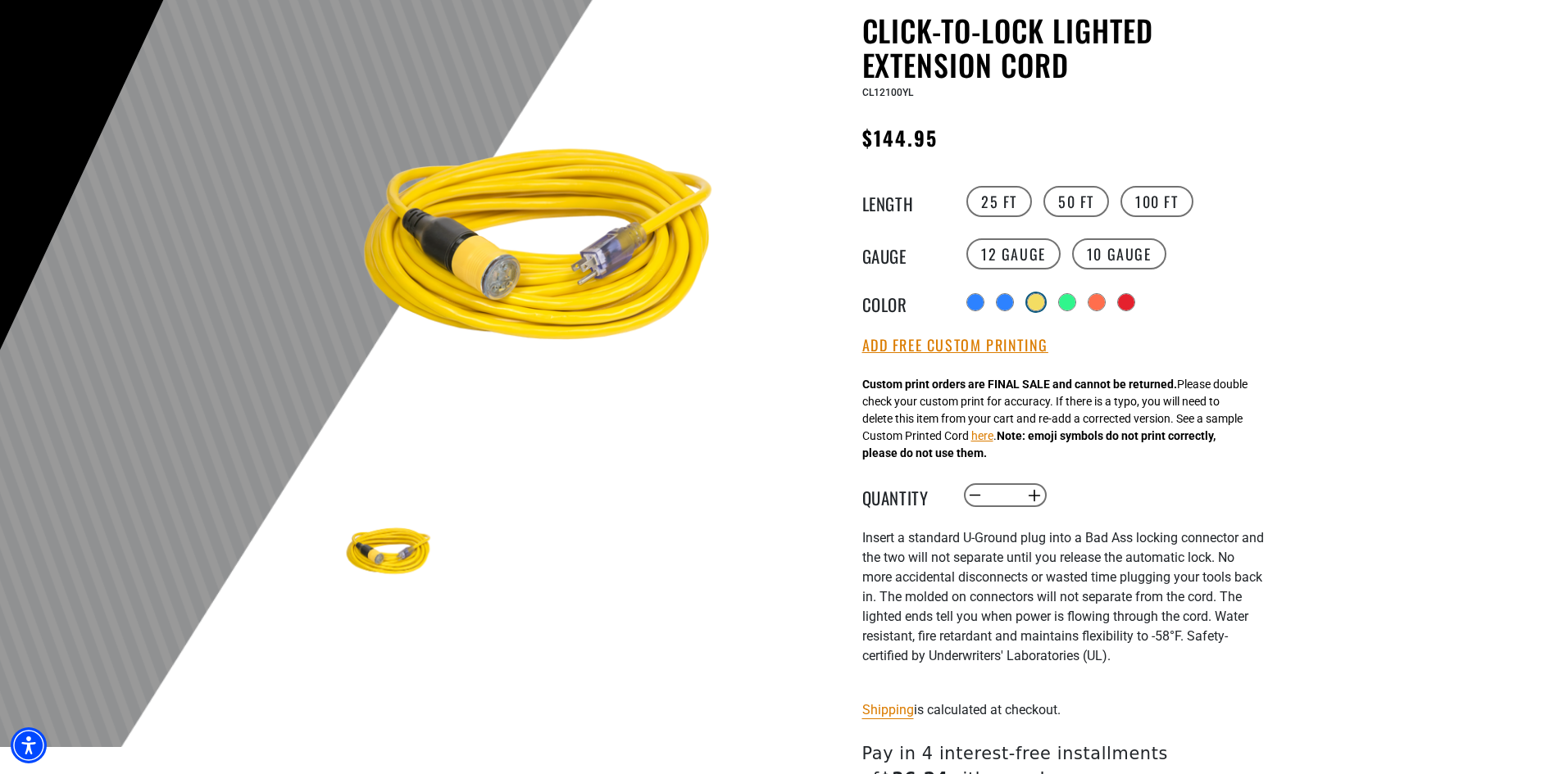
click at [1039, 305] on div "products.product.variant_sold_out_or_unavailable" at bounding box center [1036, 302] width 16 height 16
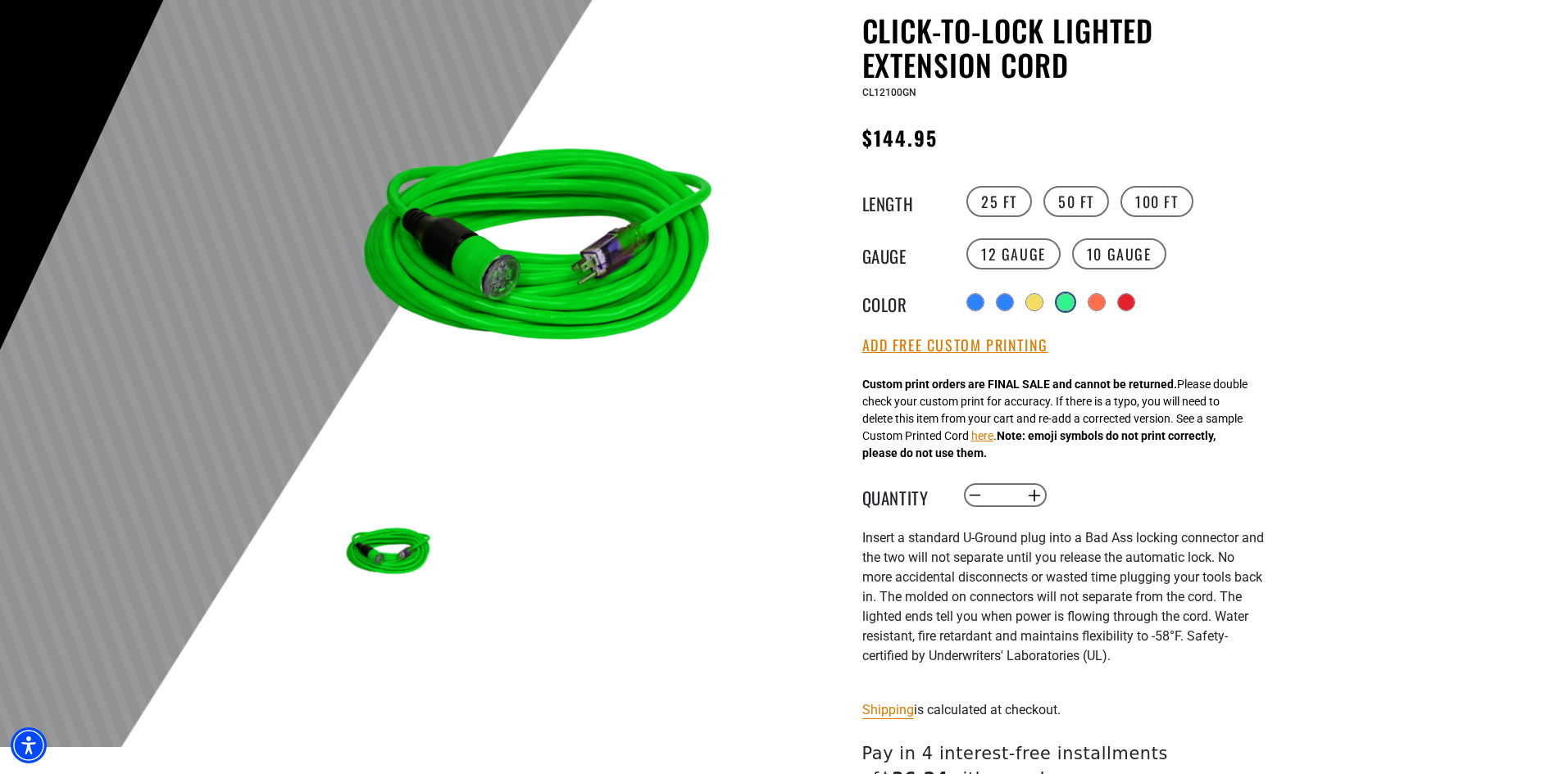
click at [1069, 306] on div "products.product.variant_sold_out_or_unavailable" at bounding box center [1065, 302] width 16 height 16
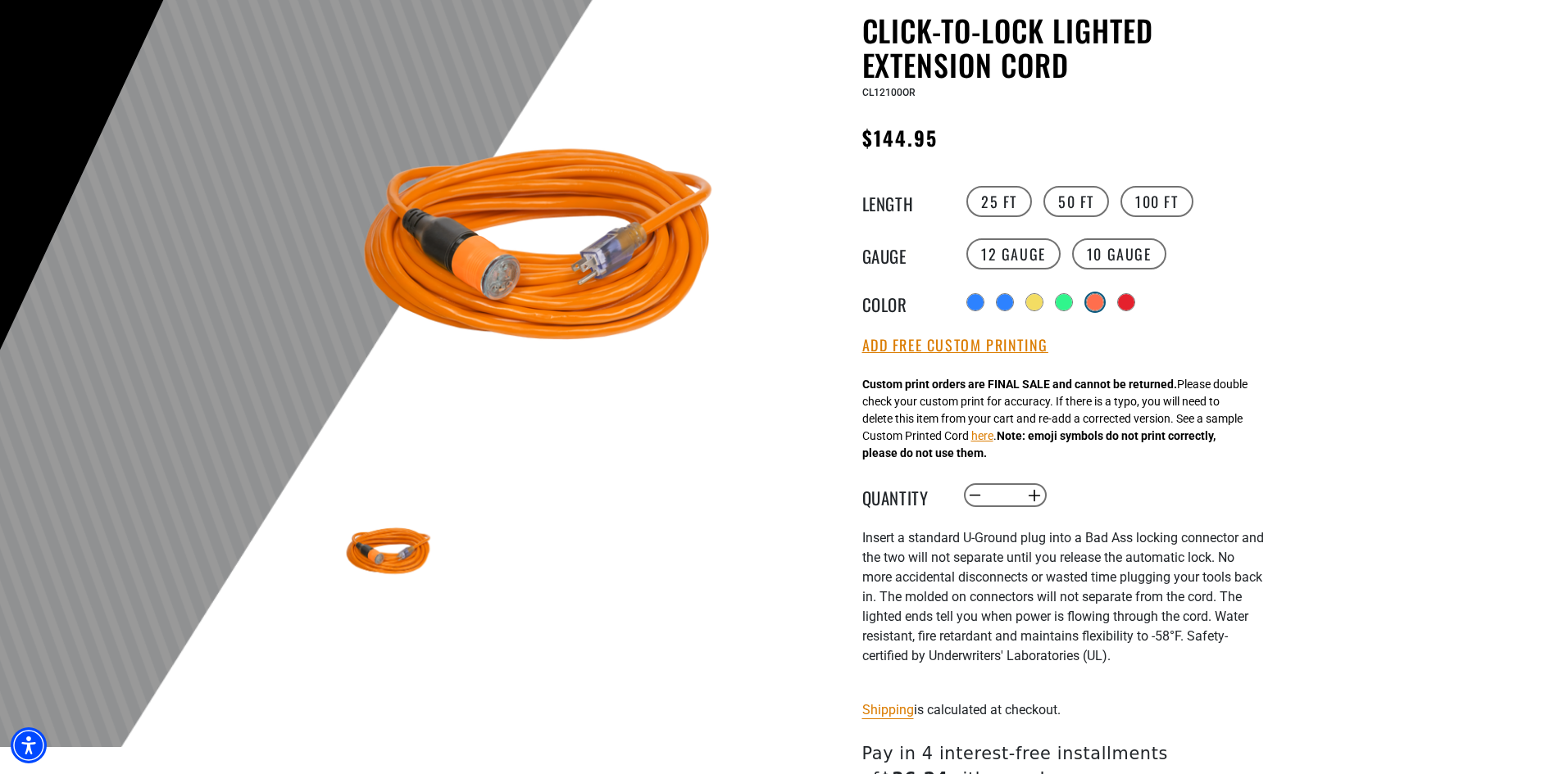
click at [1099, 306] on div "products.product.variant_sold_out_or_unavailable" at bounding box center [1095, 302] width 16 height 16
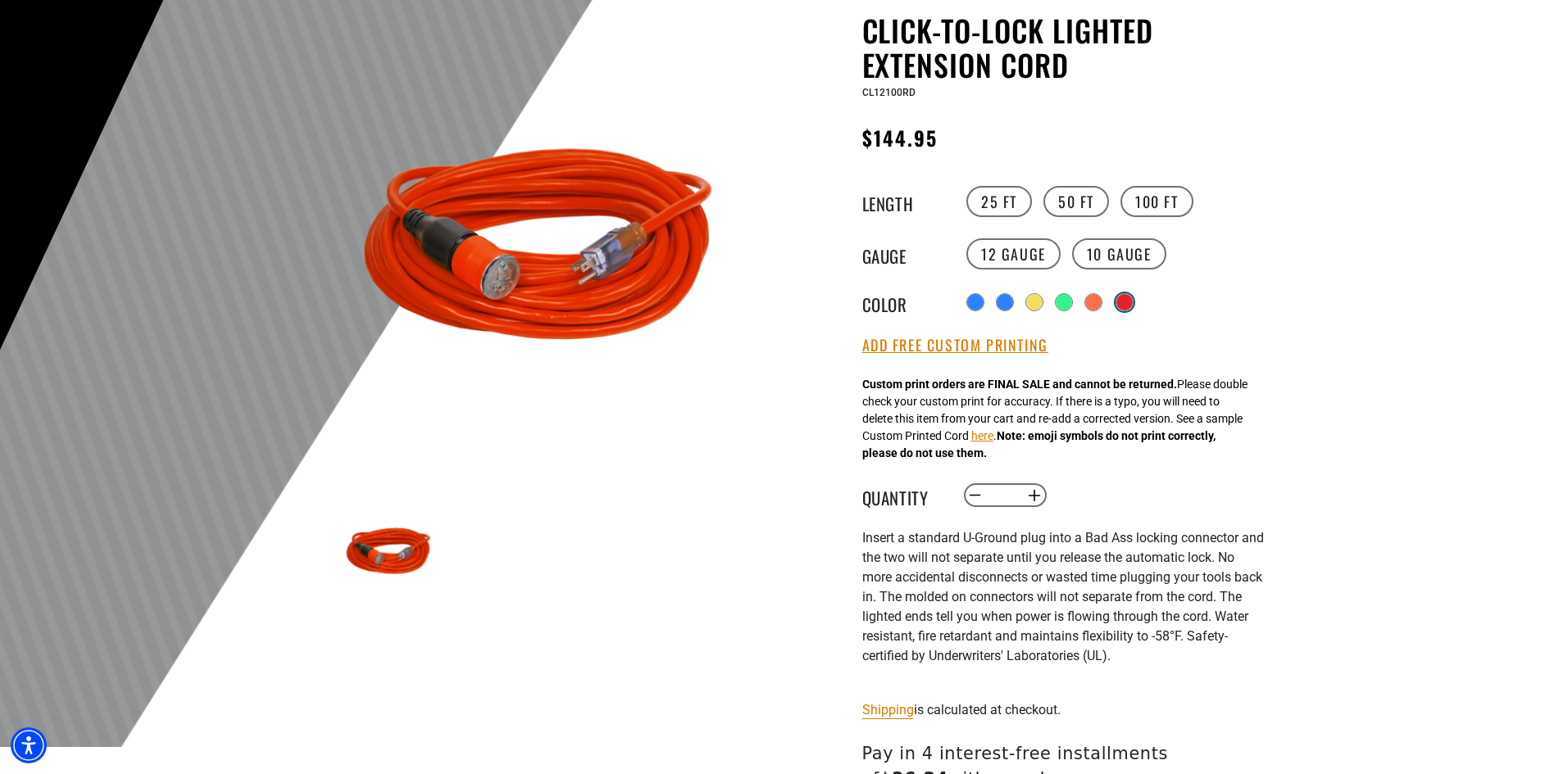
click at [1128, 306] on div "products.product.variant_sold_out_or_unavailable" at bounding box center [1124, 302] width 16 height 16
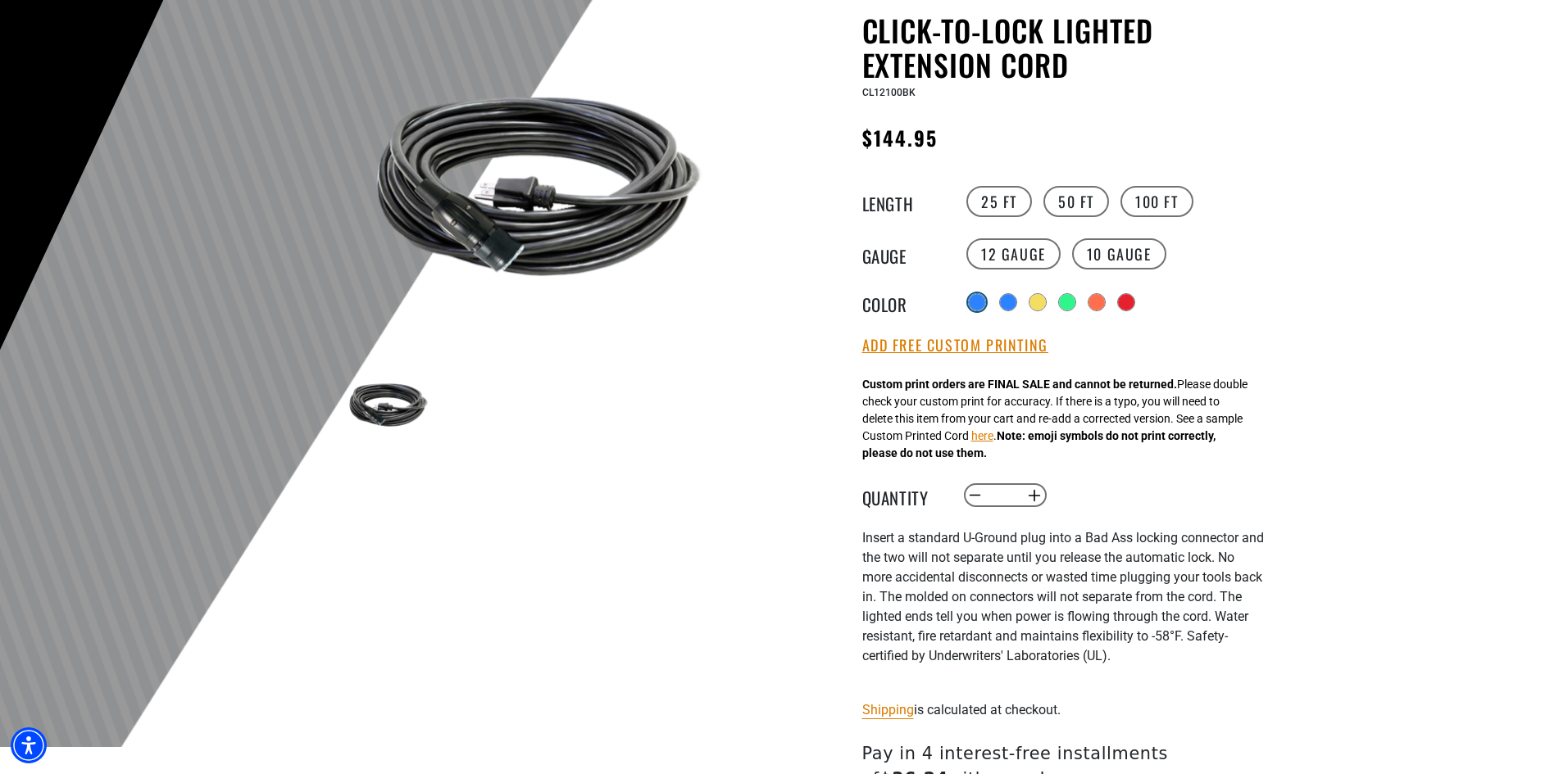
click at [974, 309] on div at bounding box center [977, 302] width 16 height 16
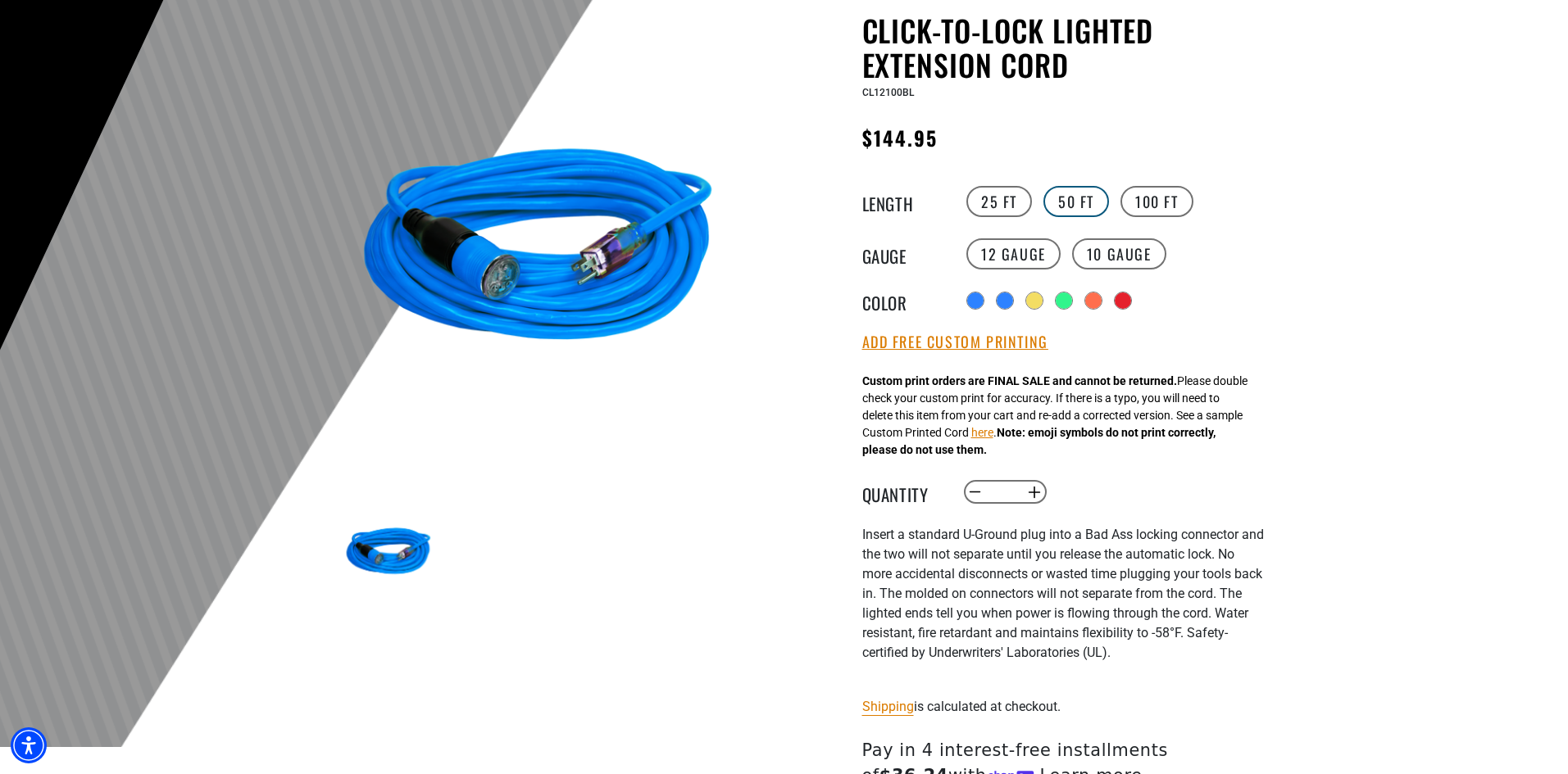
click at [1069, 207] on label "50 FT" at bounding box center [1076, 201] width 66 height 31
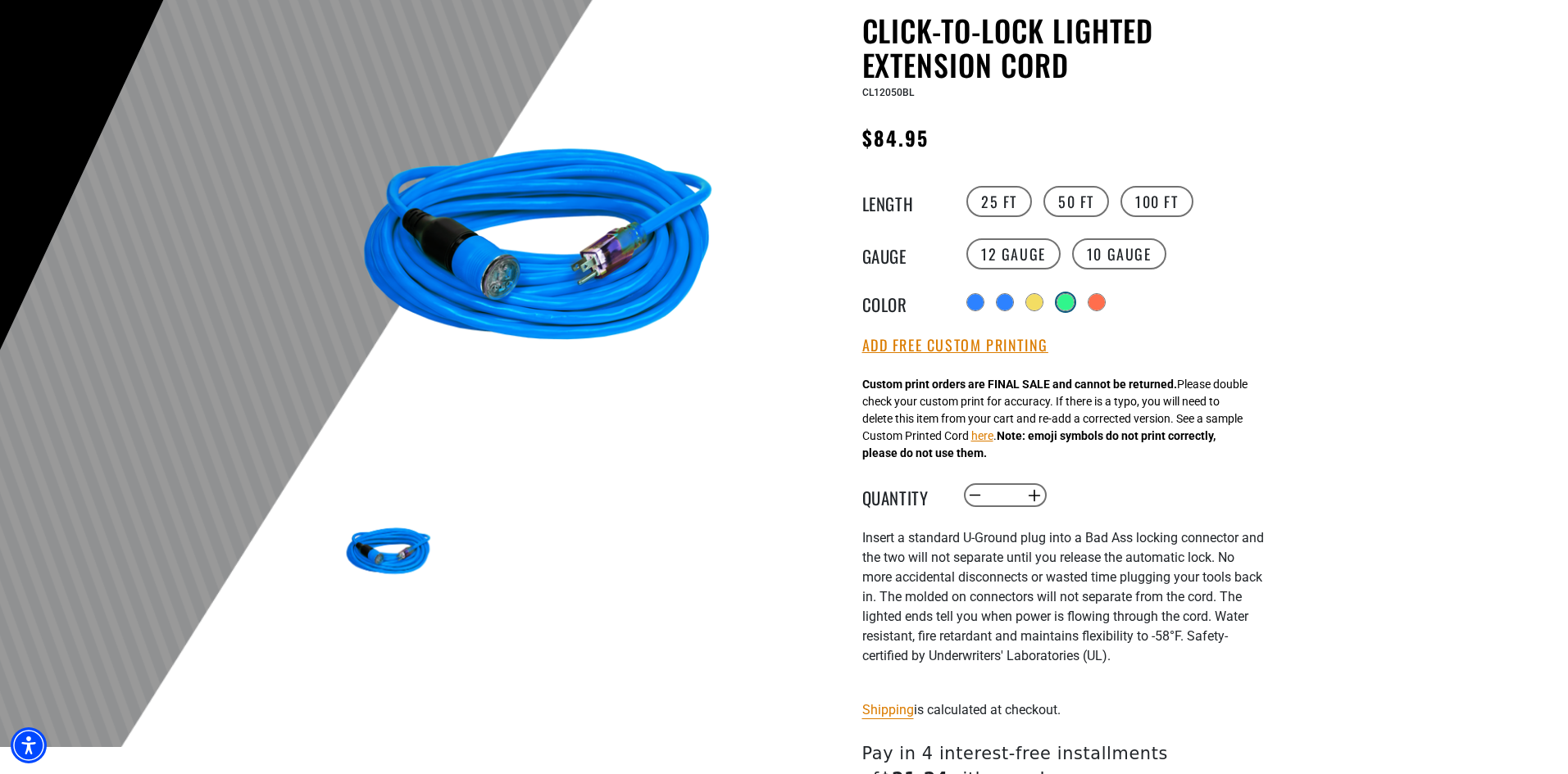
click at [1069, 307] on div "products.product.variant_sold_out_or_unavailable" at bounding box center [1065, 302] width 16 height 16
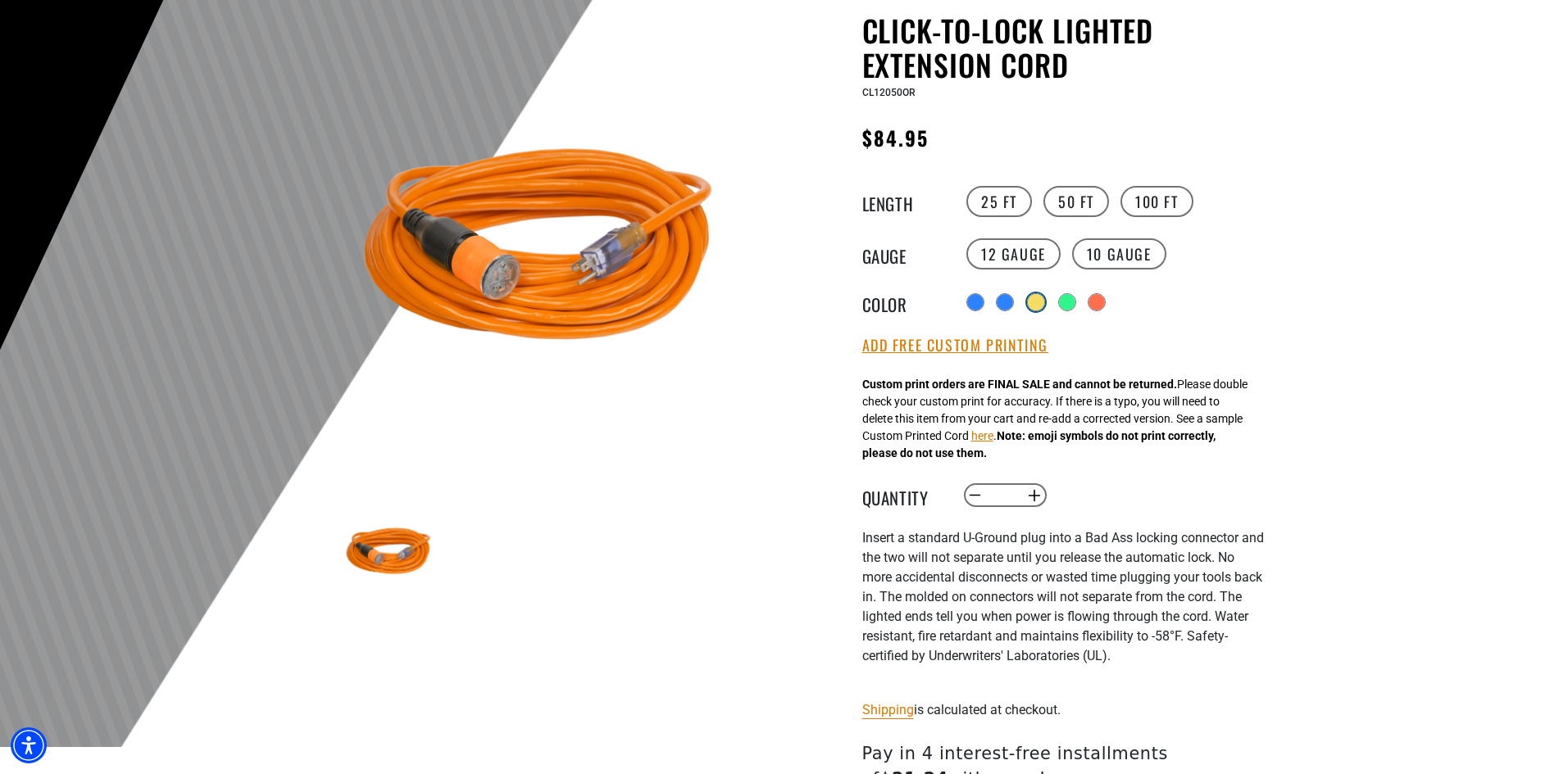
click at [1034, 305] on div "products.product.variant_sold_out_or_unavailable" at bounding box center [1036, 302] width 16 height 16
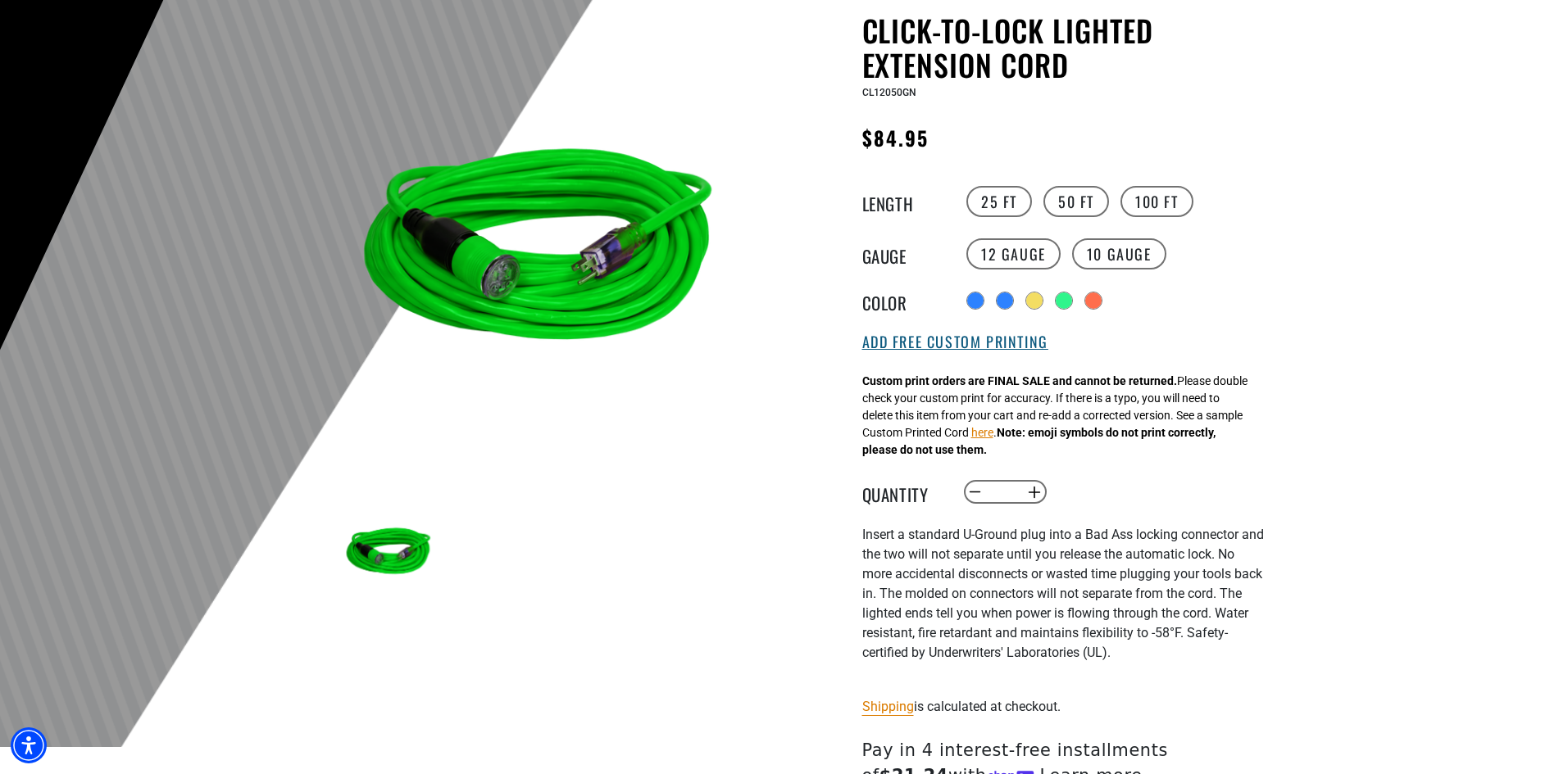
click at [1004, 351] on button "Add Free Custom Printing" at bounding box center [955, 343] width 186 height 18
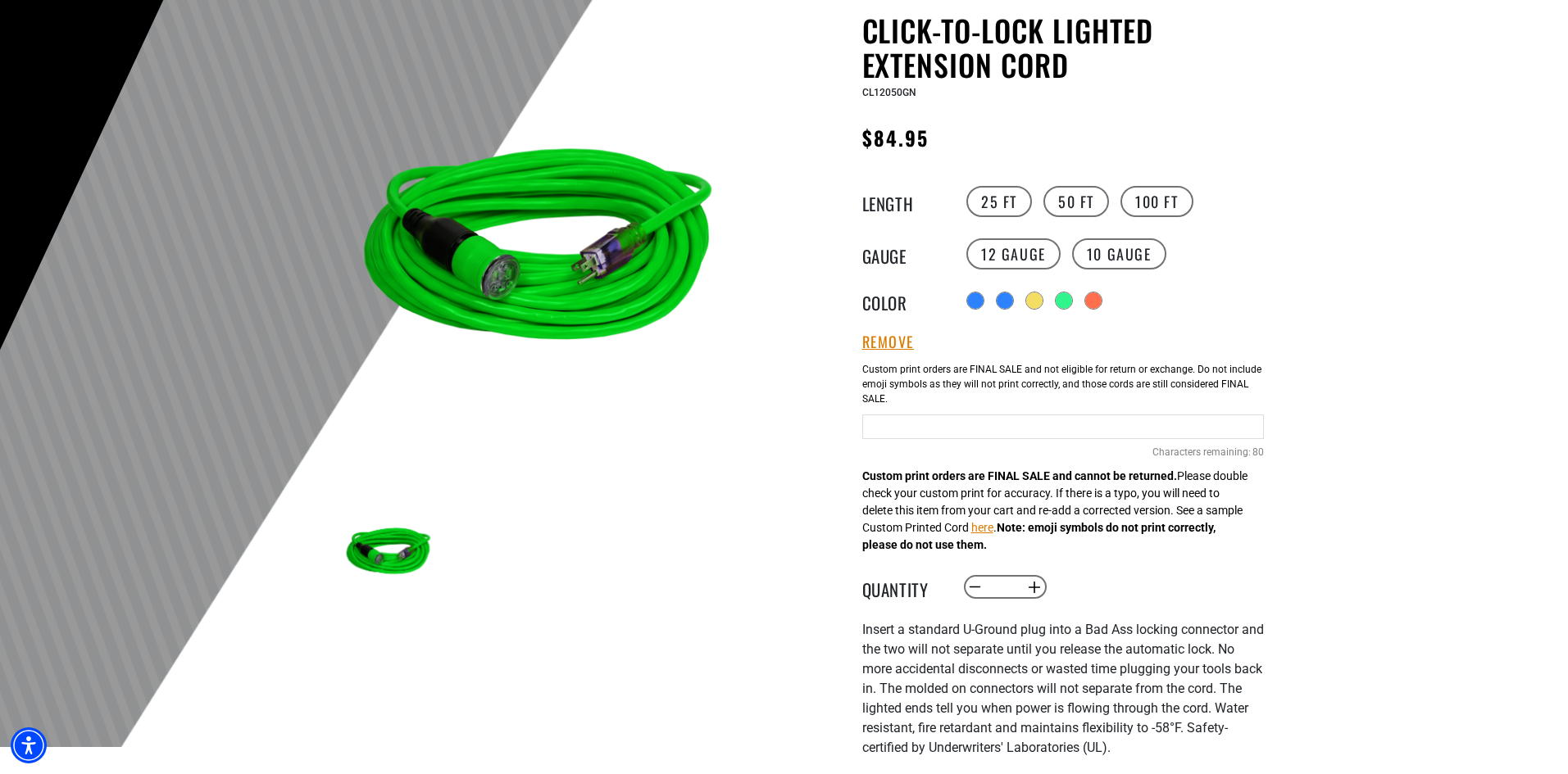
click at [915, 438] on input "text" at bounding box center [1063, 427] width 402 height 25
type input "*"
click at [983, 207] on label "25 FT" at bounding box center [999, 201] width 66 height 31
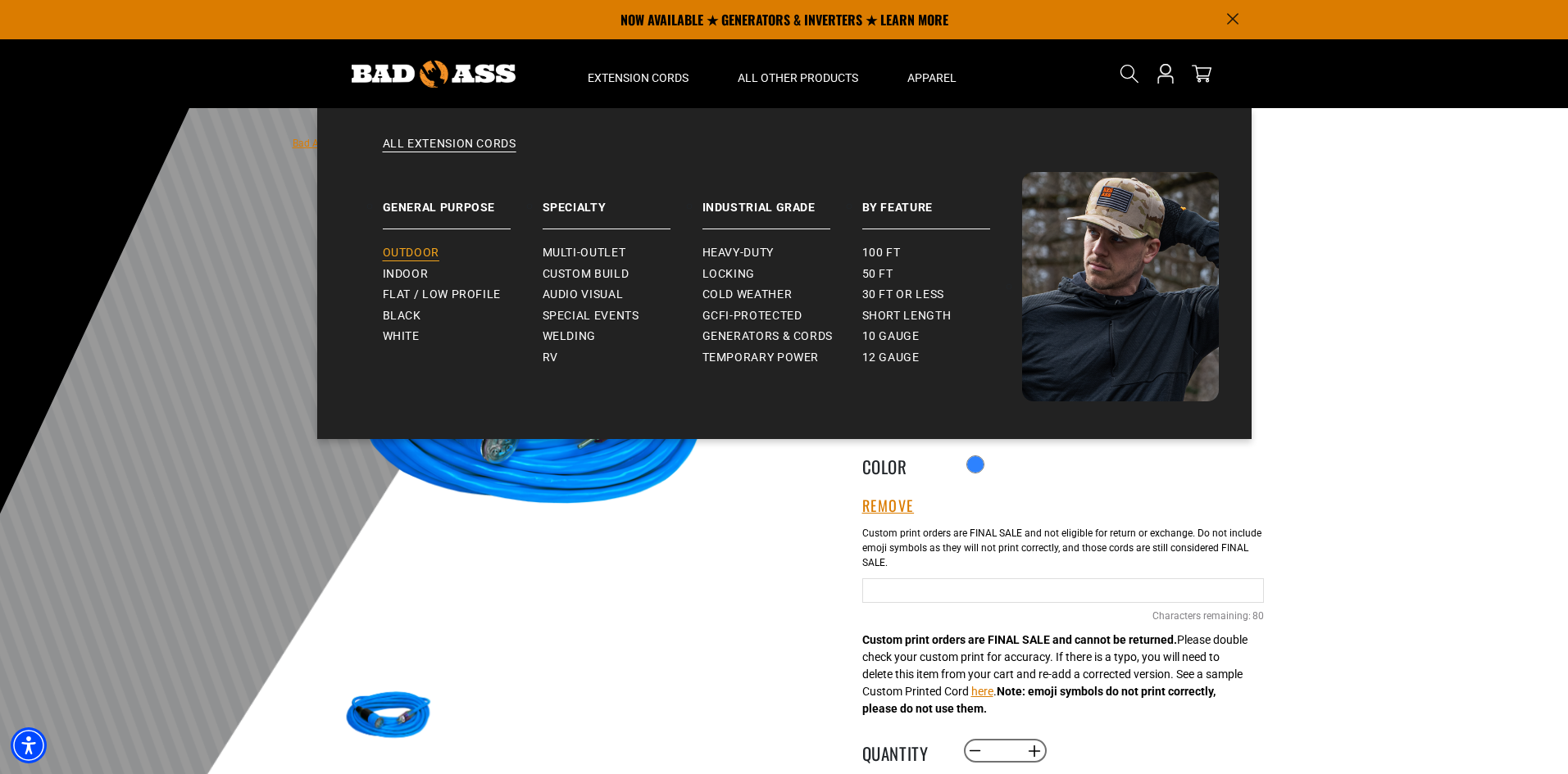
click at [434, 253] on span "Outdoor" at bounding box center [411, 253] width 57 height 15
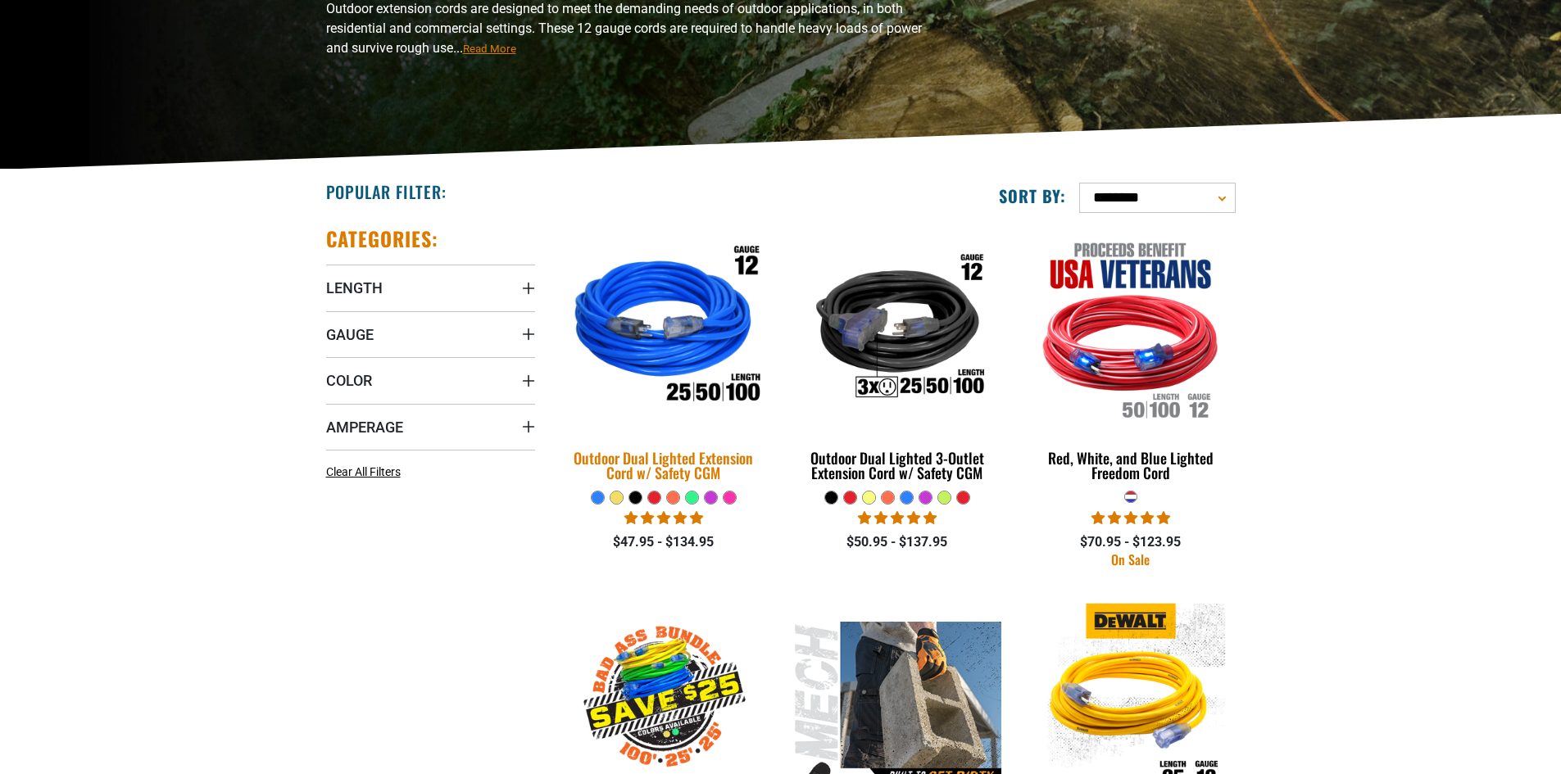
click at [712, 336] on img at bounding box center [663, 329] width 229 height 210
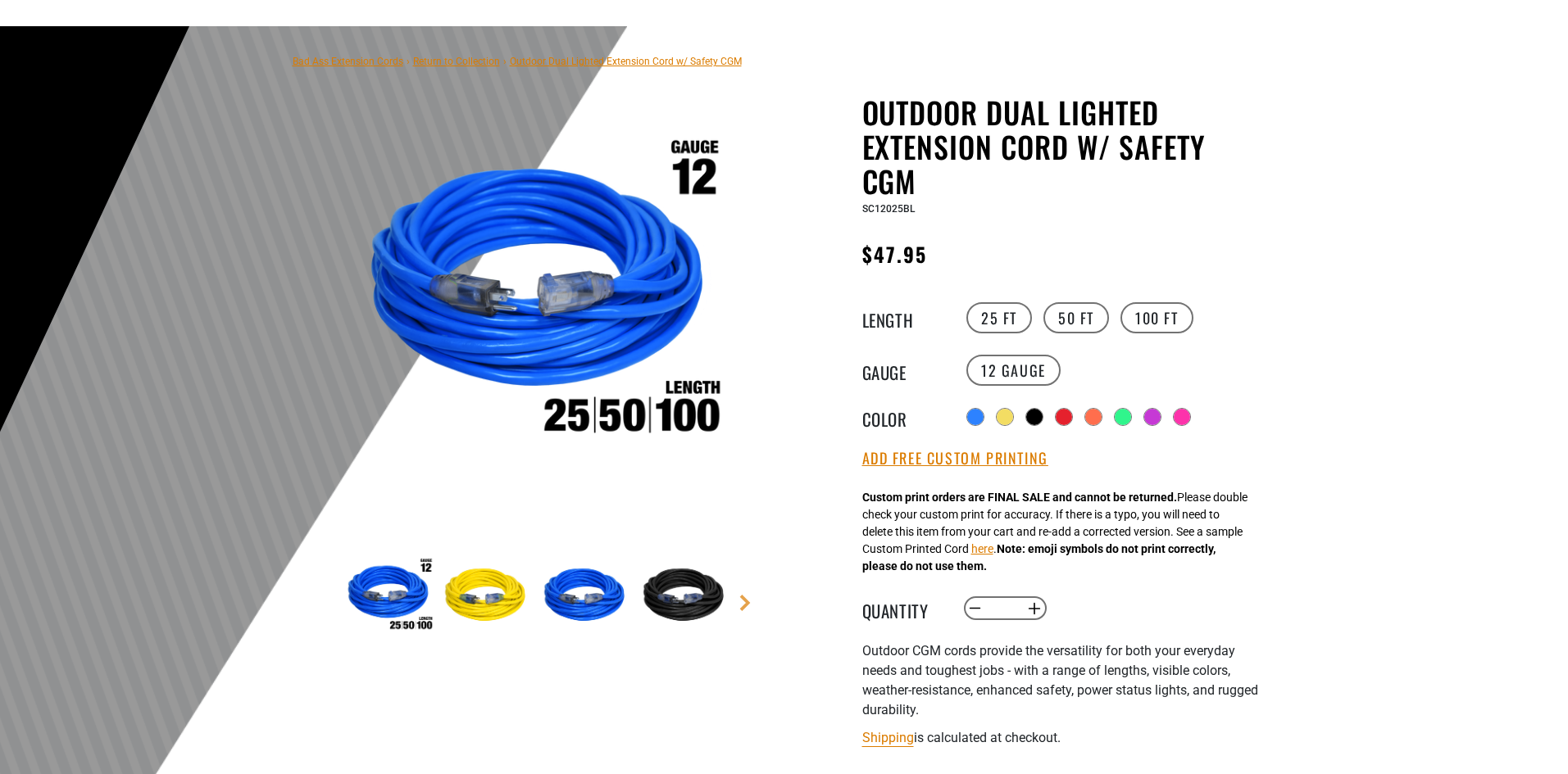
scroll to position [164, 0]
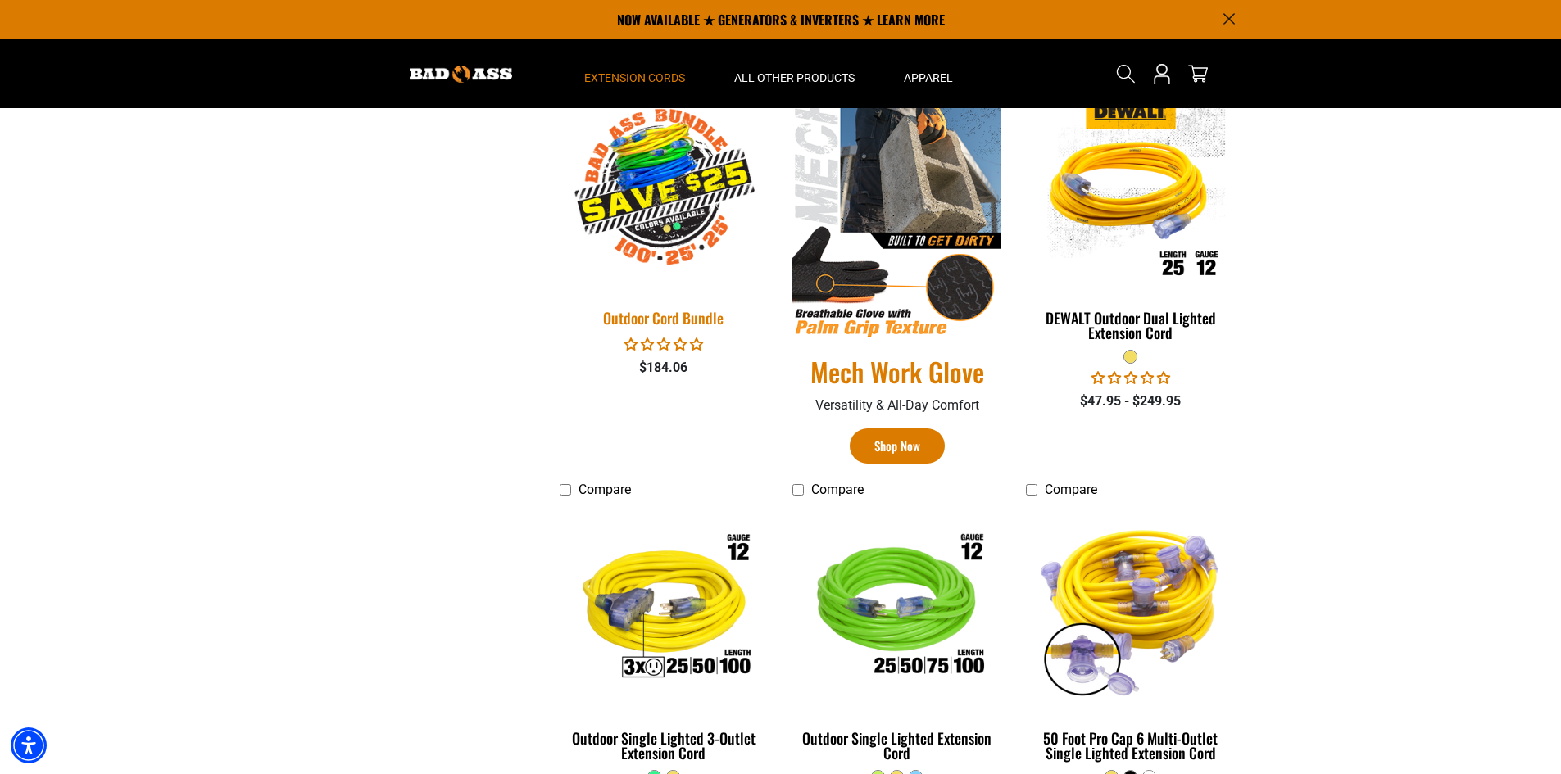
scroll to position [480, 0]
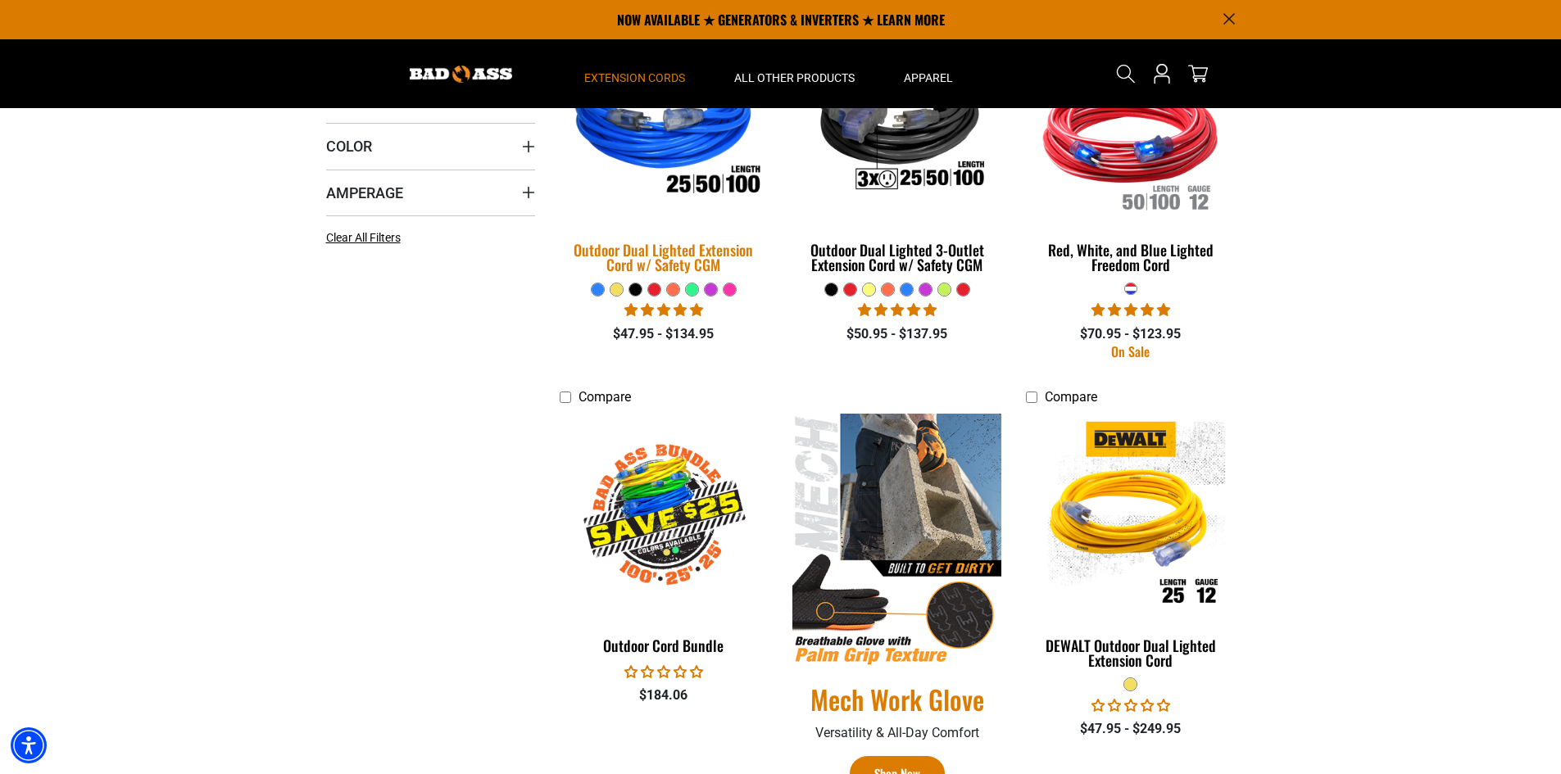
click at [632, 169] on img at bounding box center [663, 121] width 229 height 210
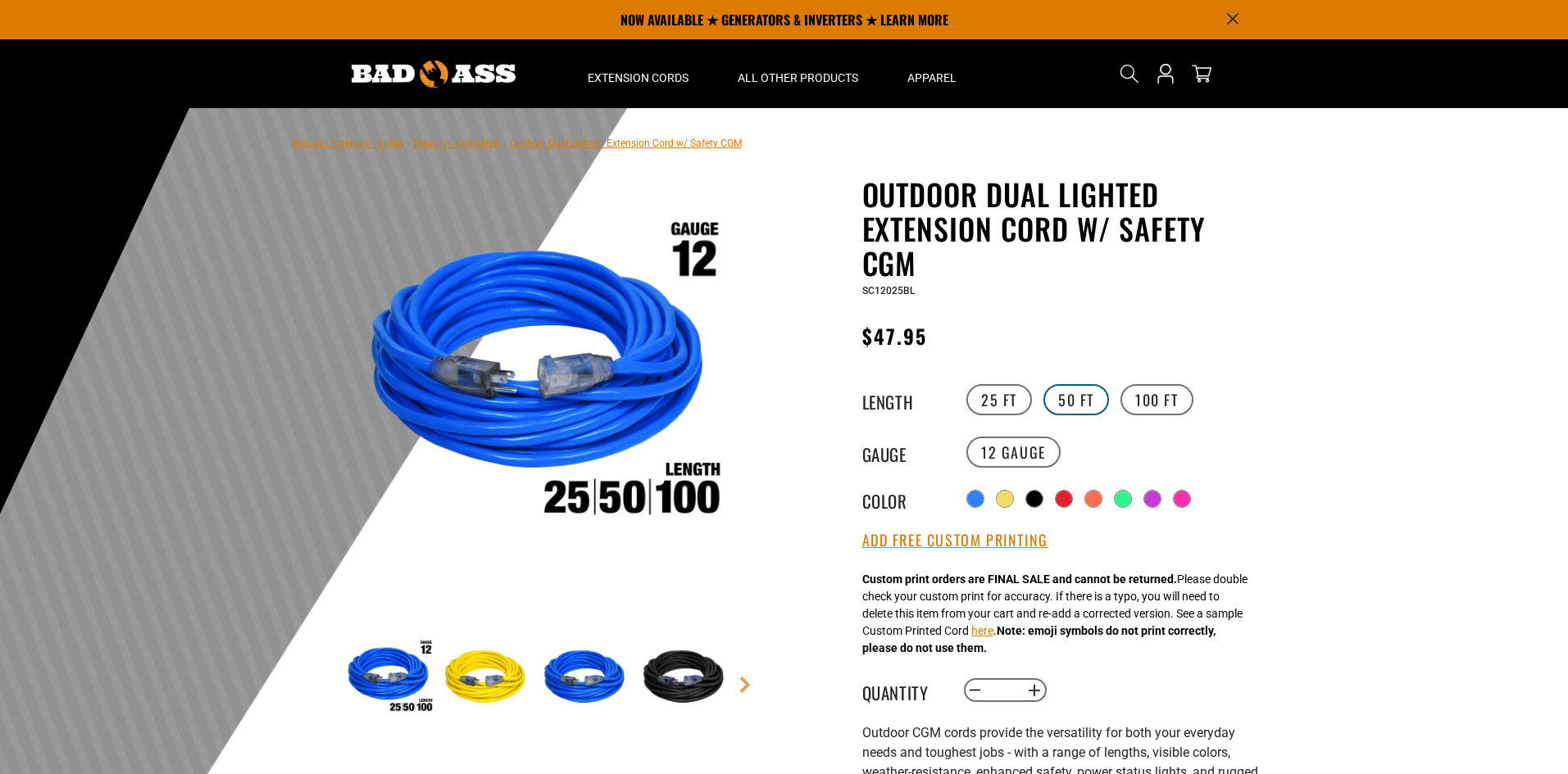
click at [1050, 409] on label "50 FT" at bounding box center [1076, 399] width 66 height 31
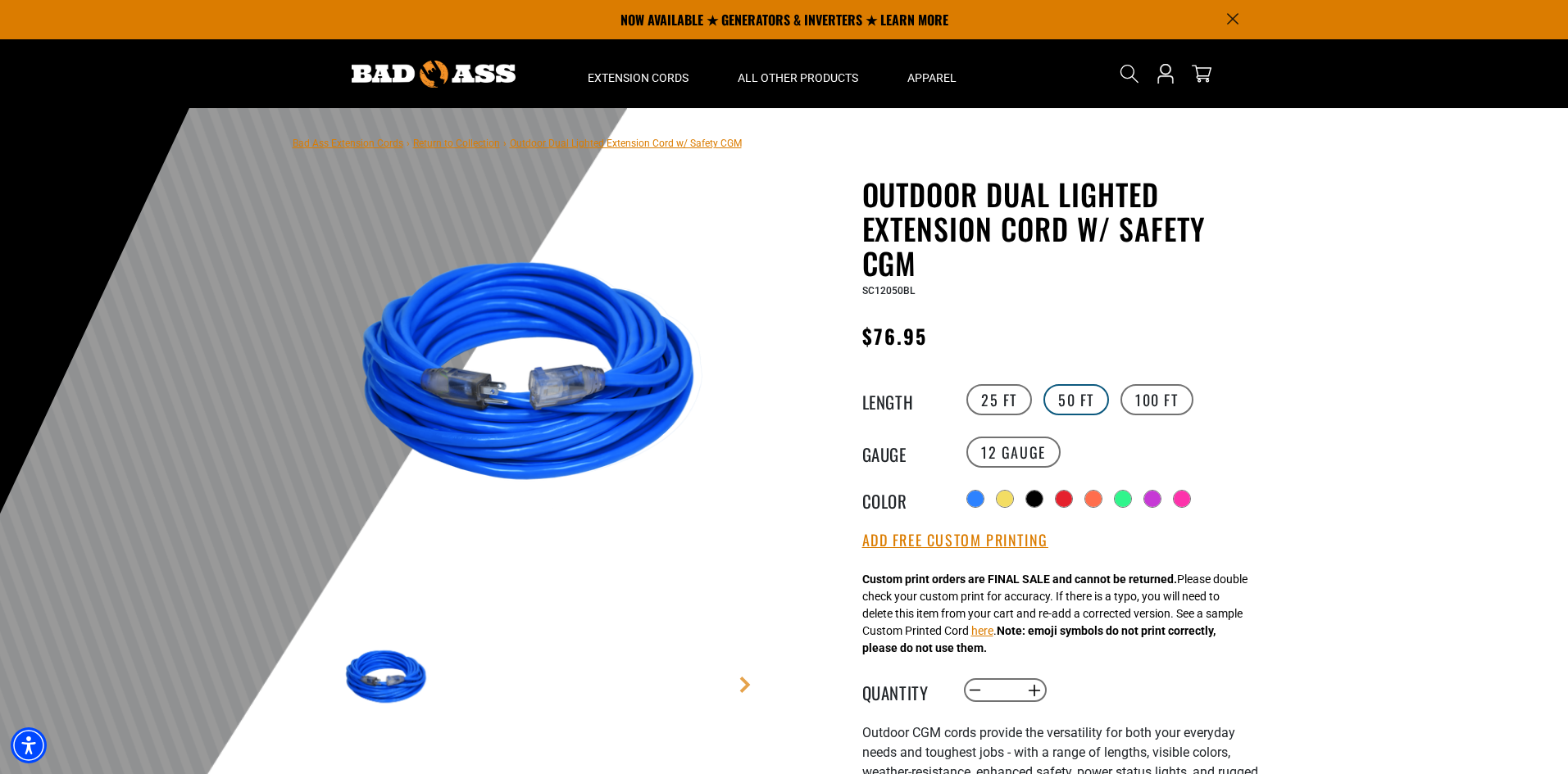
click at [1164, 398] on label "100 FT" at bounding box center [1156, 399] width 73 height 31
click at [992, 396] on label "25 FT" at bounding box center [999, 399] width 66 height 31
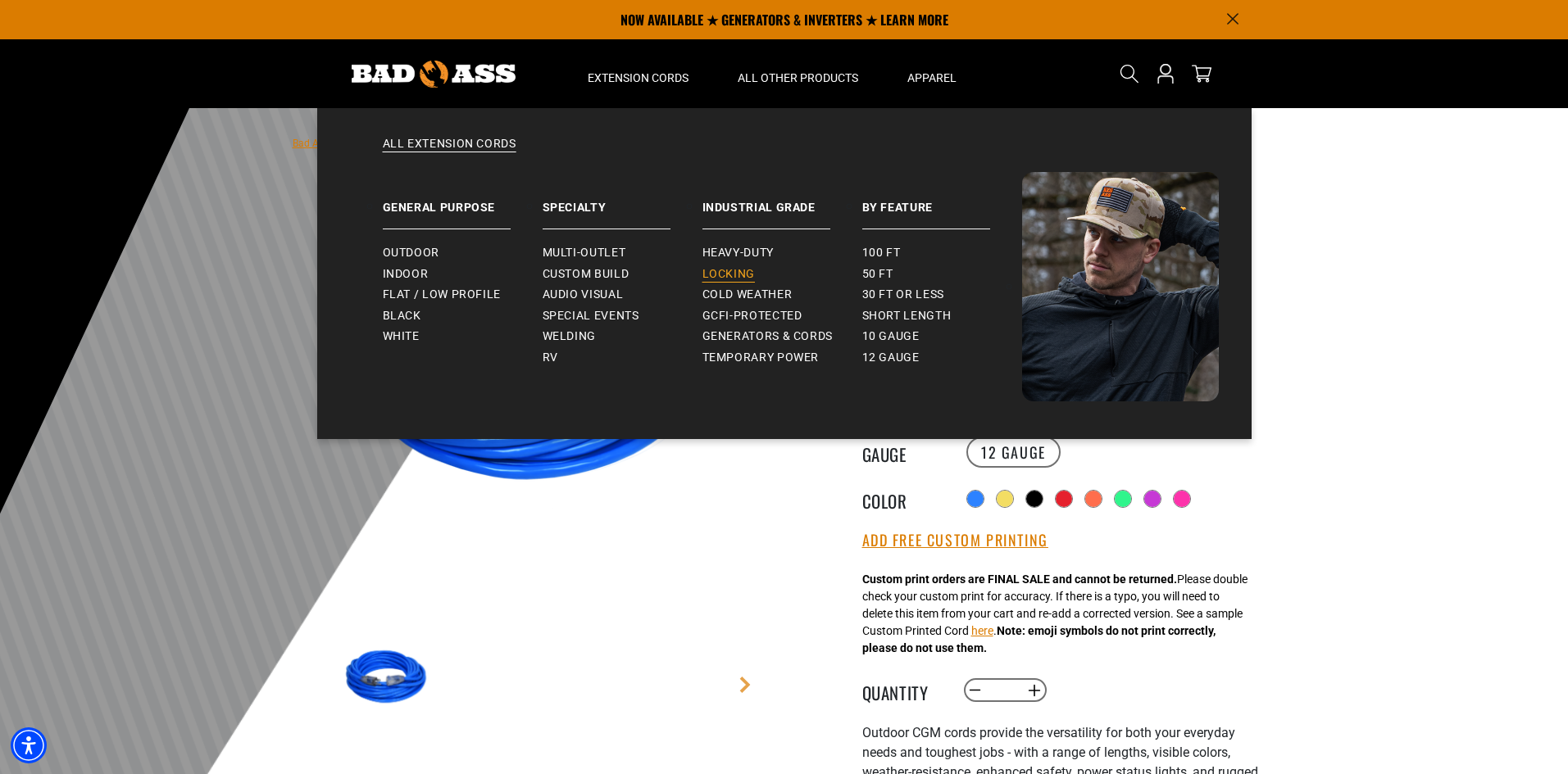
click at [737, 269] on span "Locking" at bounding box center [728, 274] width 52 height 15
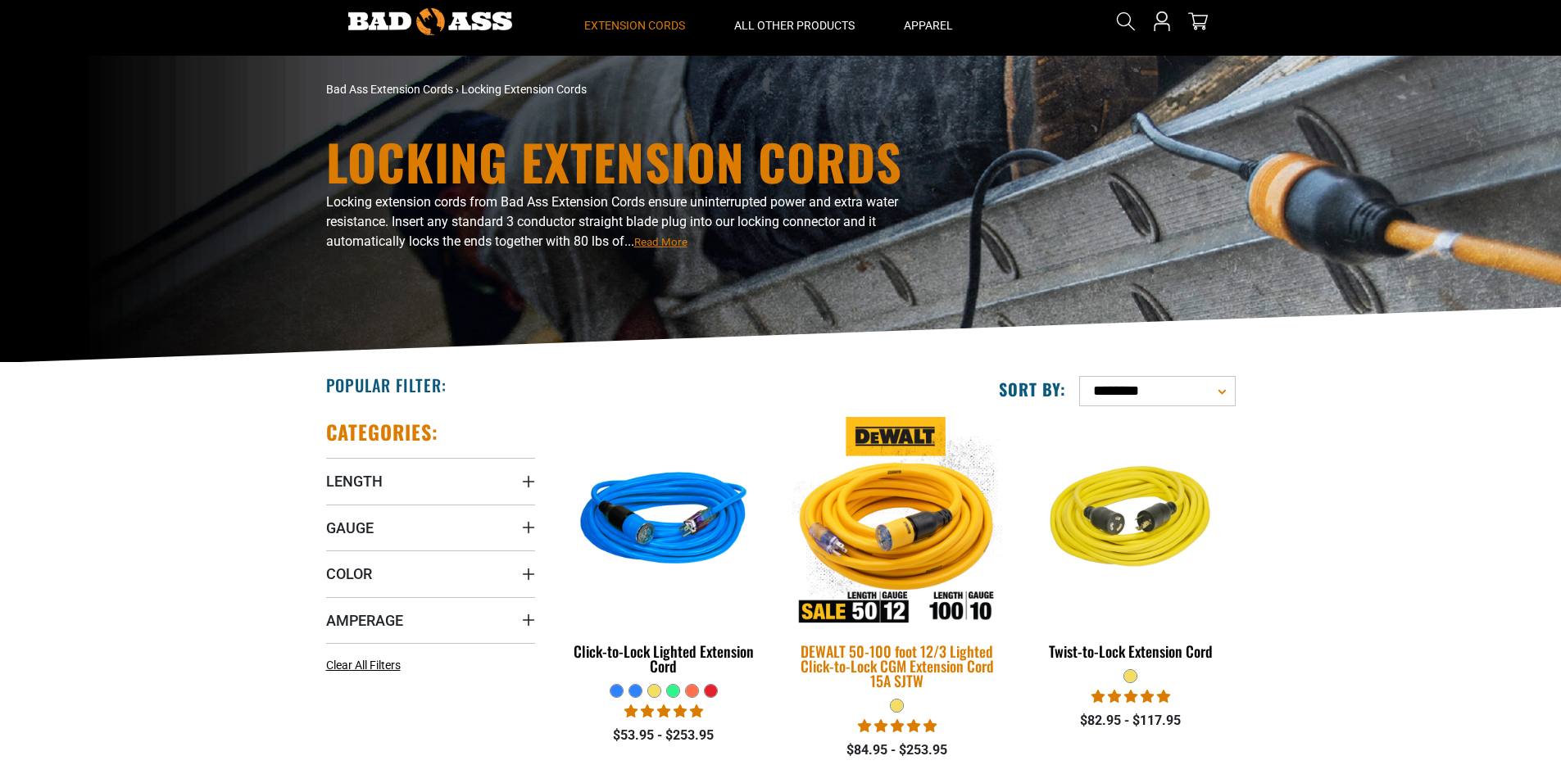
scroll to position [164, 0]
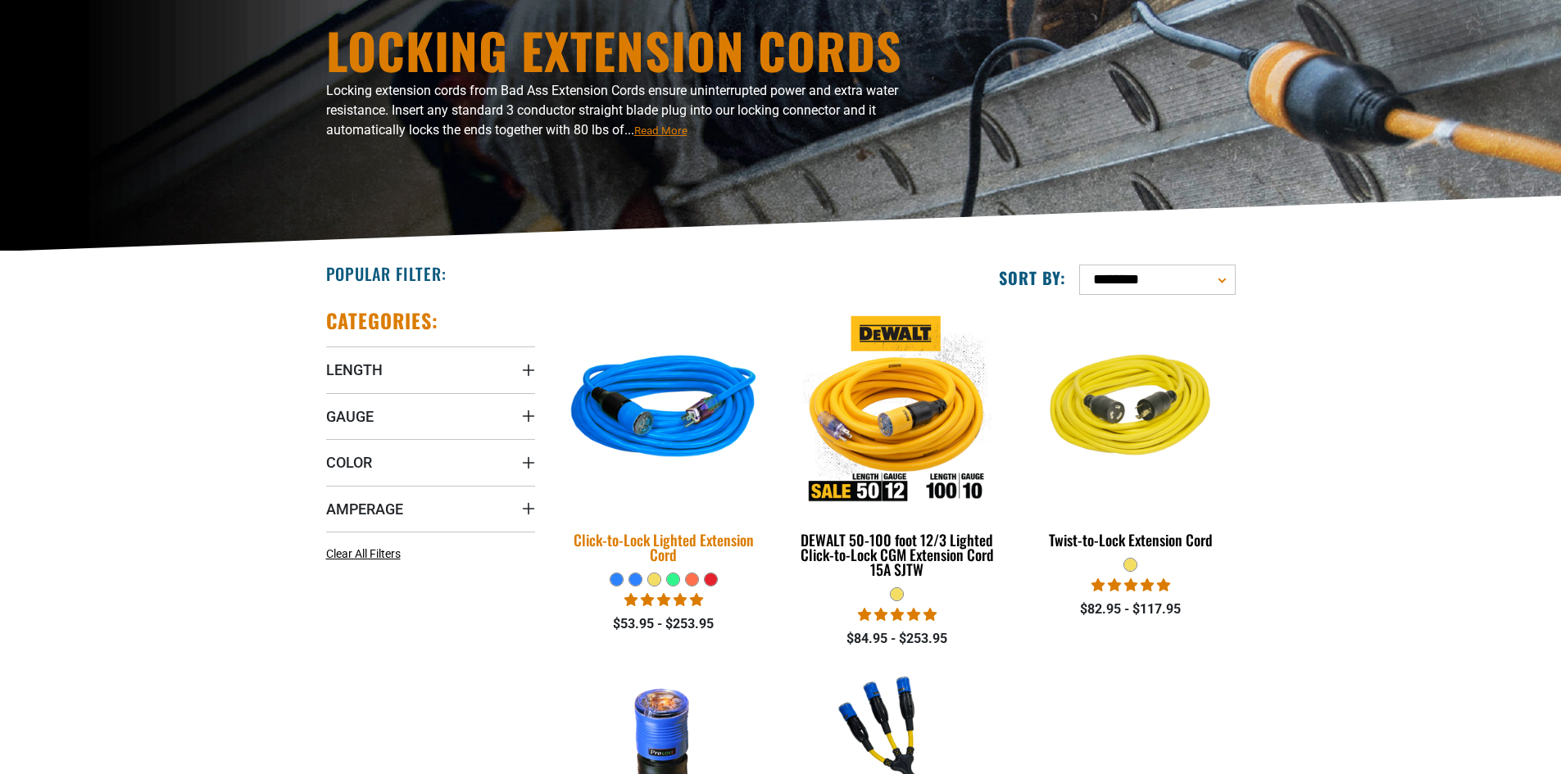
click at [649, 406] on img at bounding box center [663, 411] width 229 height 210
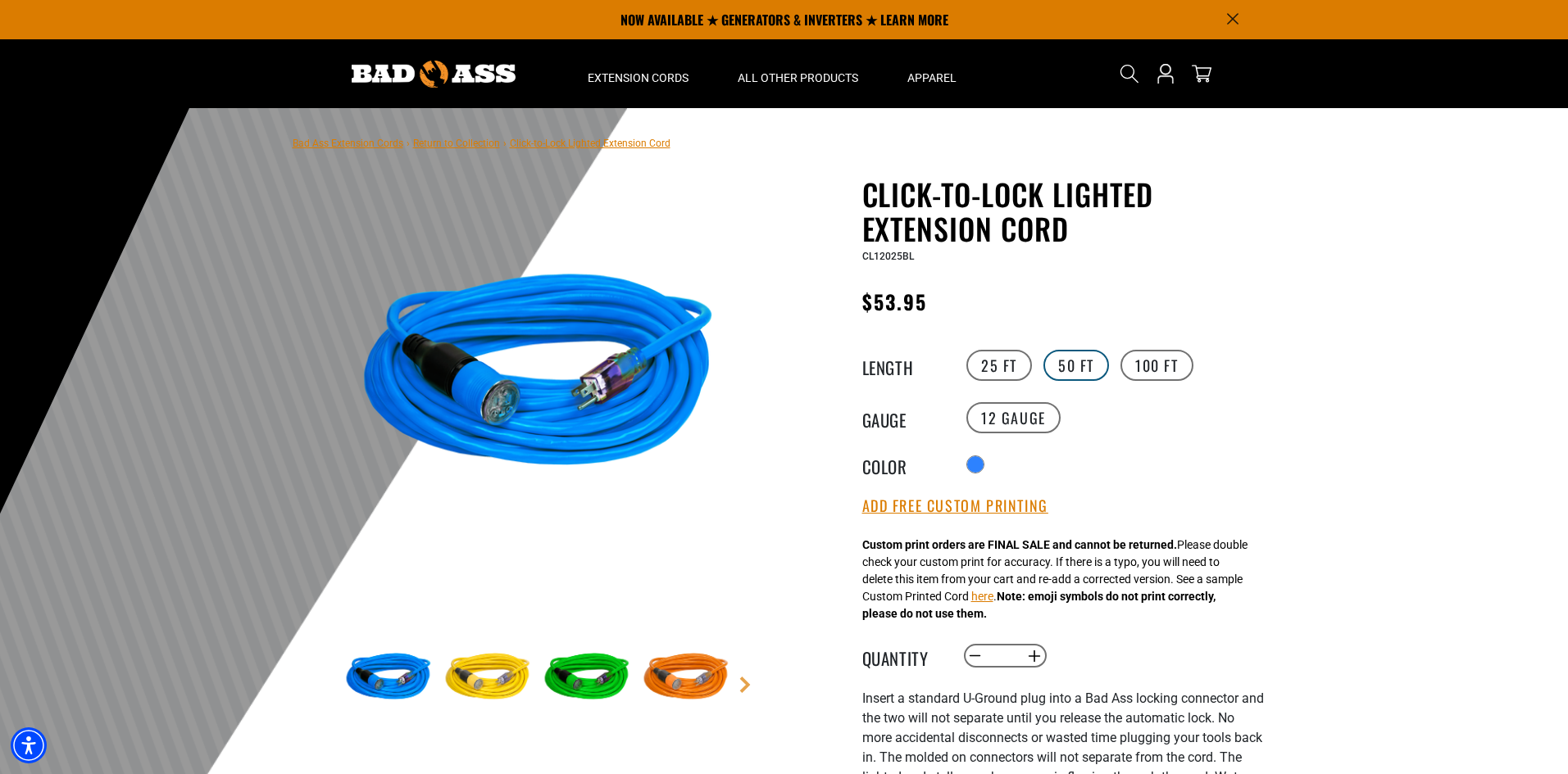
click at [1076, 358] on label "50 FT" at bounding box center [1076, 365] width 66 height 31
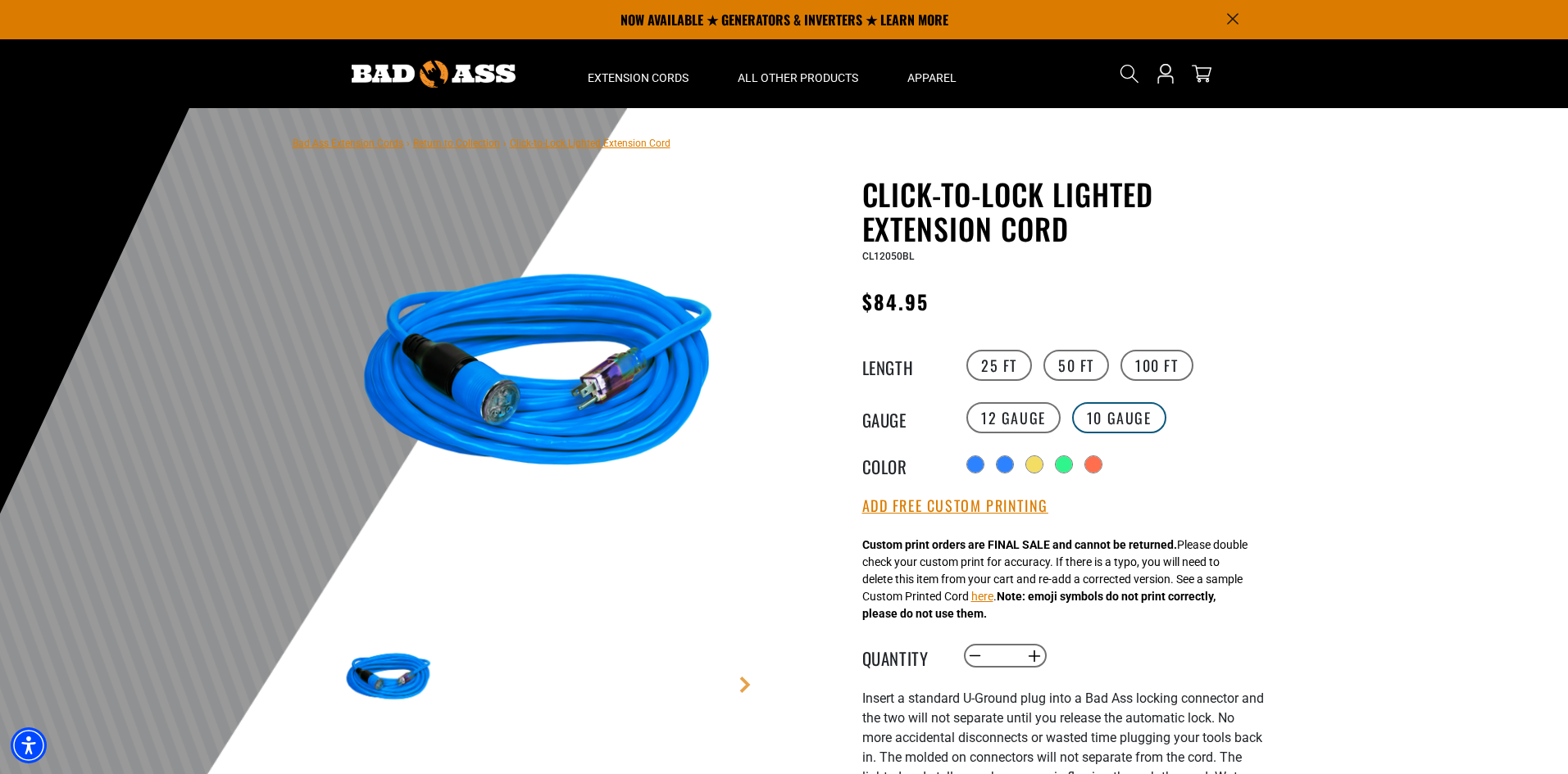
click at [1083, 420] on label "10 Gauge products.product.variant_sold_out_or_unavailable" at bounding box center [1119, 417] width 94 height 31
drag, startPoint x: 977, startPoint y: 426, endPoint x: 980, endPoint y: 412, distance: 14.3
click at [977, 422] on label "12 Gauge" at bounding box center [1013, 417] width 94 height 31
click at [992, 366] on label "25 FT" at bounding box center [999, 365] width 66 height 31
click at [1010, 502] on button "Add Free Custom Printing" at bounding box center [955, 506] width 186 height 18
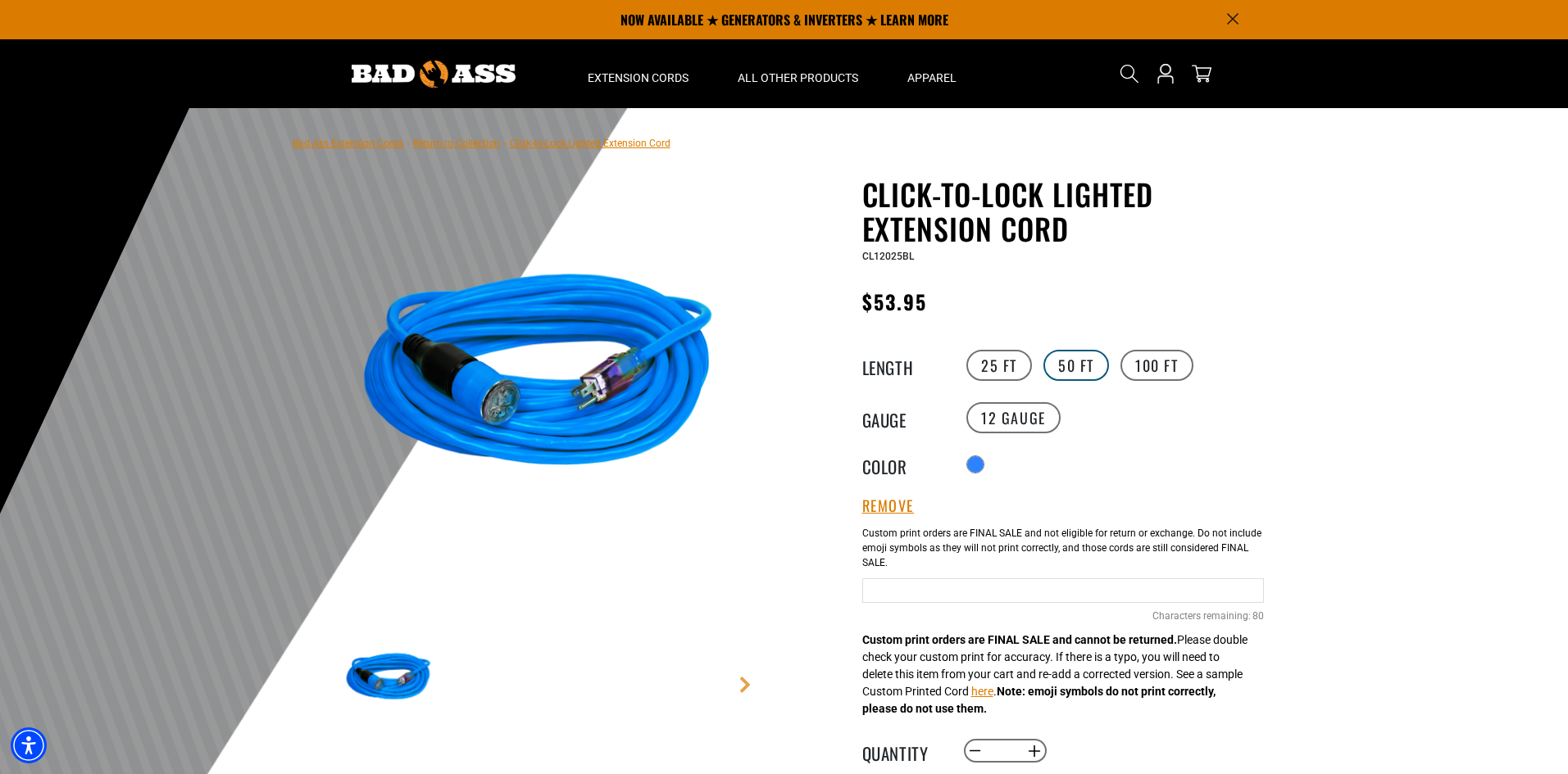
click at [1071, 369] on label "50 FT" at bounding box center [1076, 365] width 66 height 31
